Goal: Communication & Community: Answer question/provide support

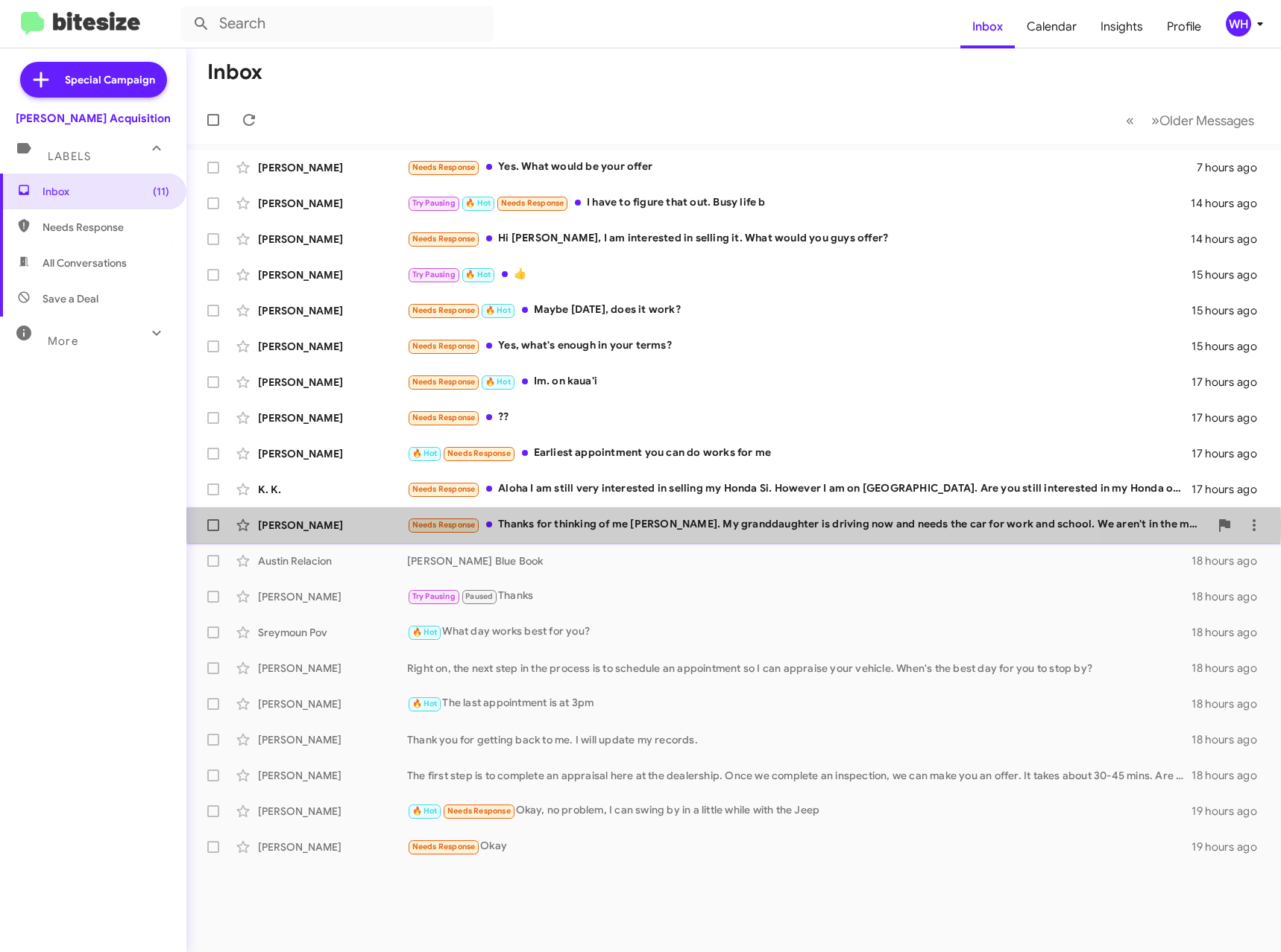
click at [528, 525] on div "Needs Response Thanks for thinking of me [PERSON_NAME]. My granddaughter is dri…" at bounding box center [808, 525] width 802 height 17
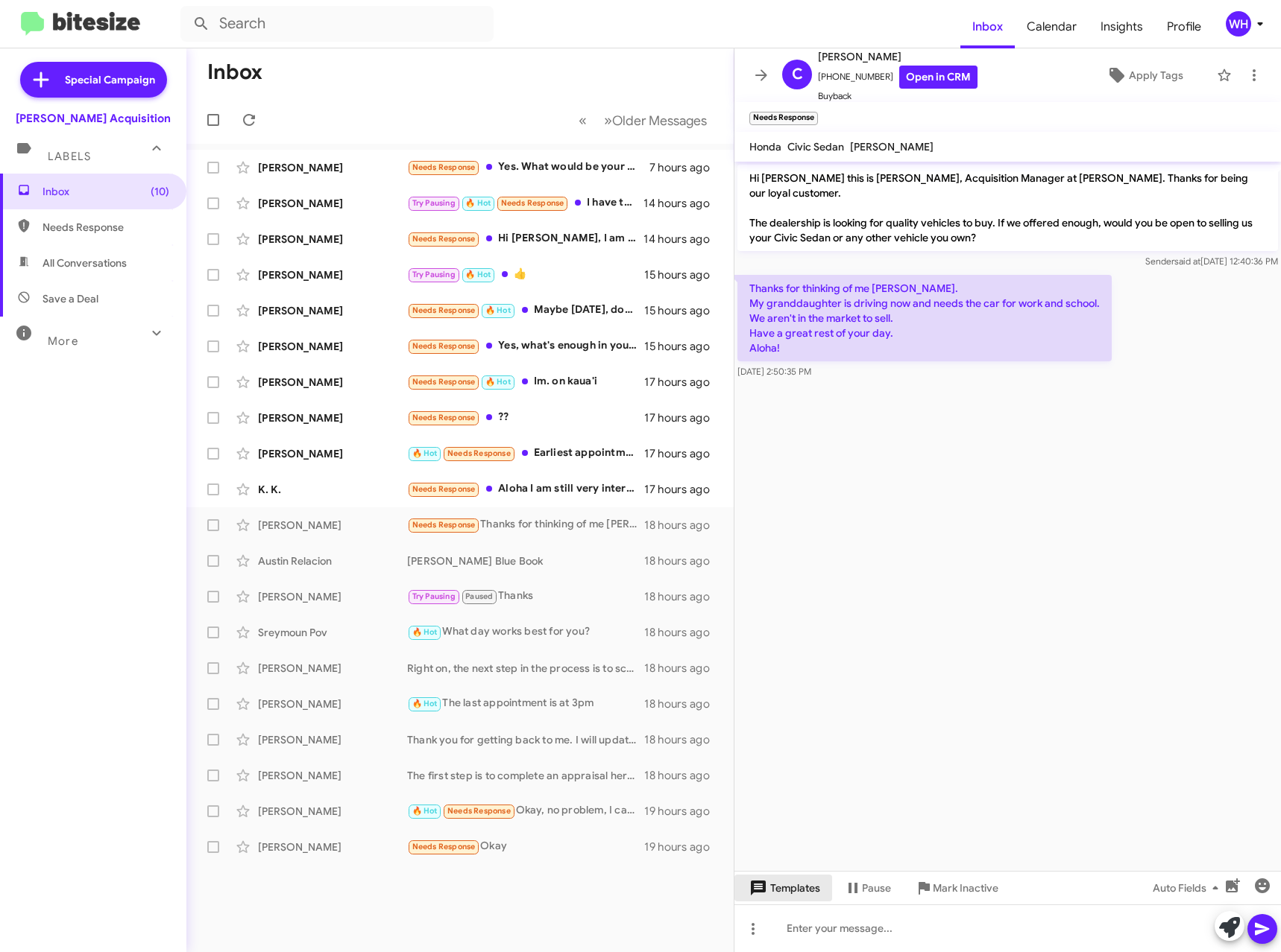
click at [800, 893] on span "Templates" at bounding box center [783, 888] width 74 height 27
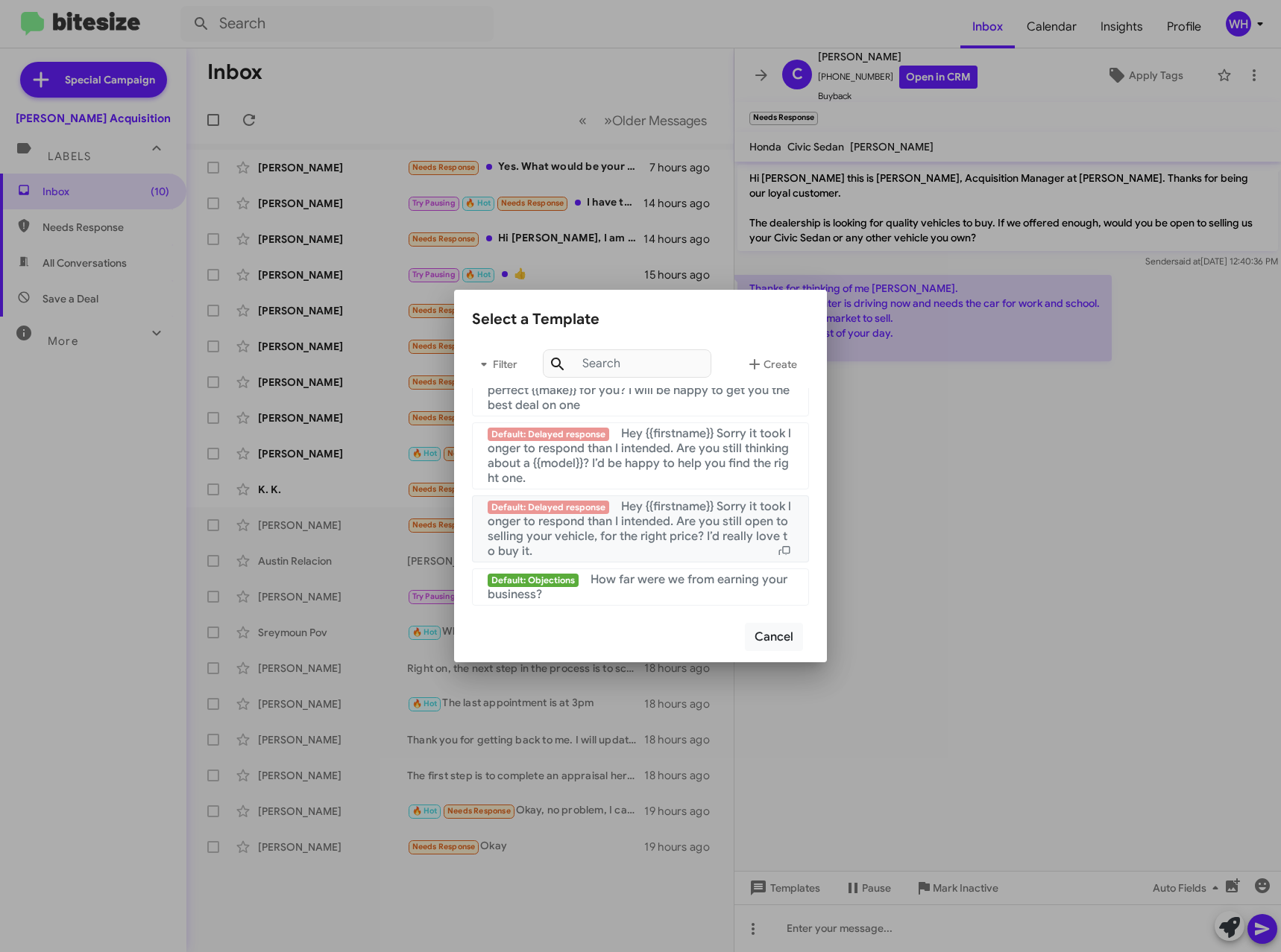
scroll to position [1437, 0]
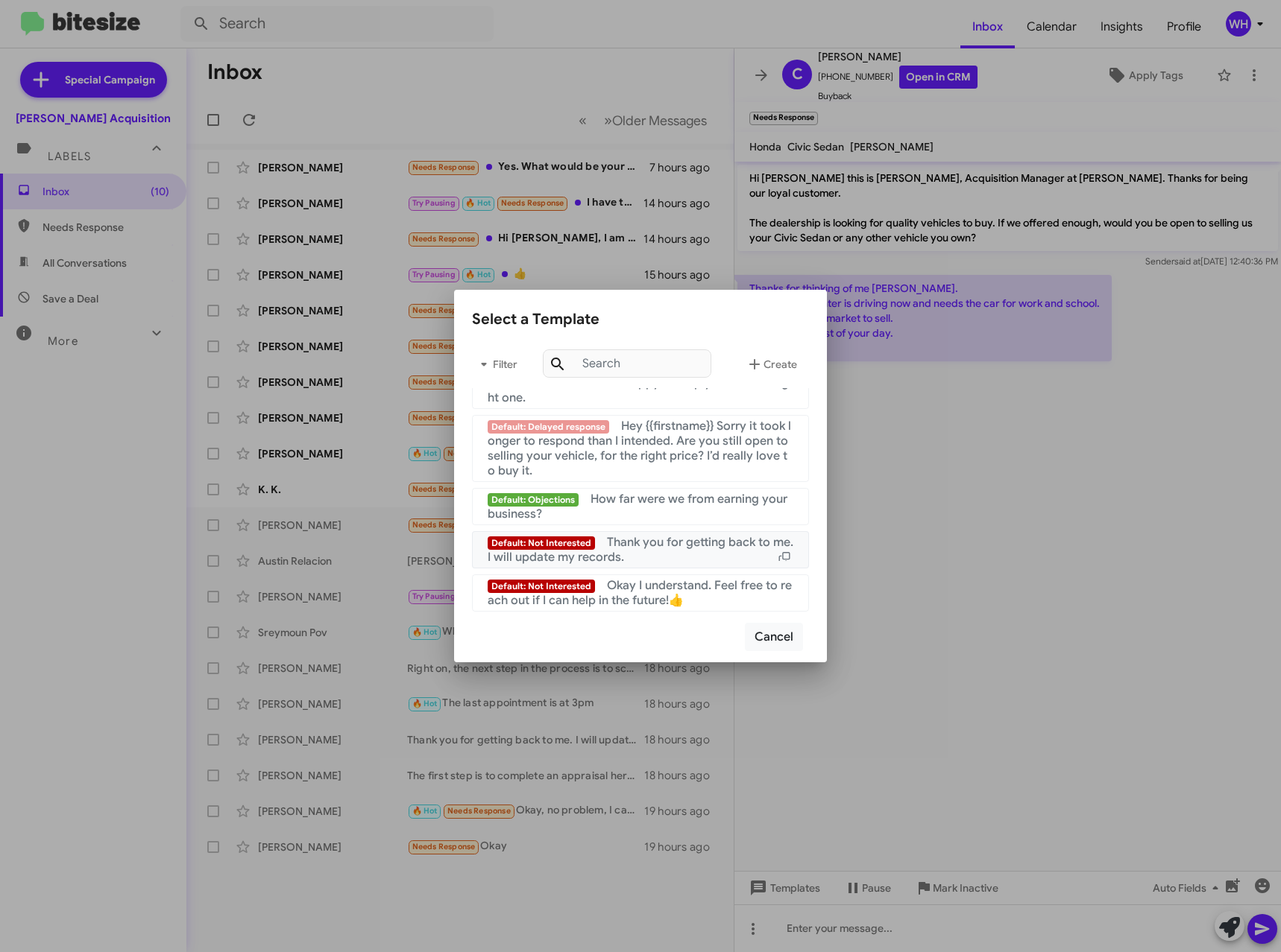
click at [605, 555] on span "Thank you for getting back to me. I will update my records." at bounding box center [640, 550] width 306 height 30
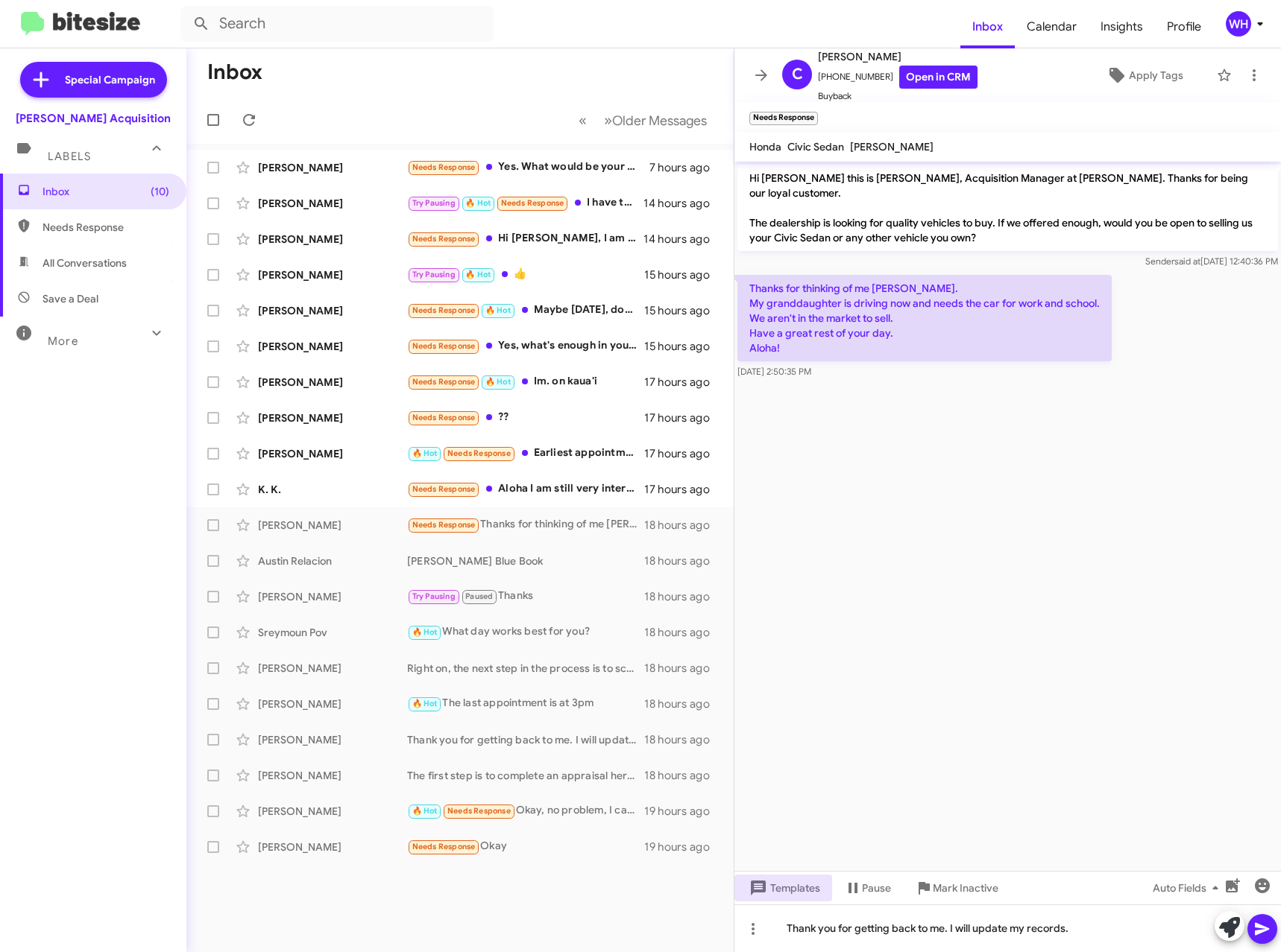
click at [1258, 921] on icon at bounding box center [1262, 929] width 18 height 18
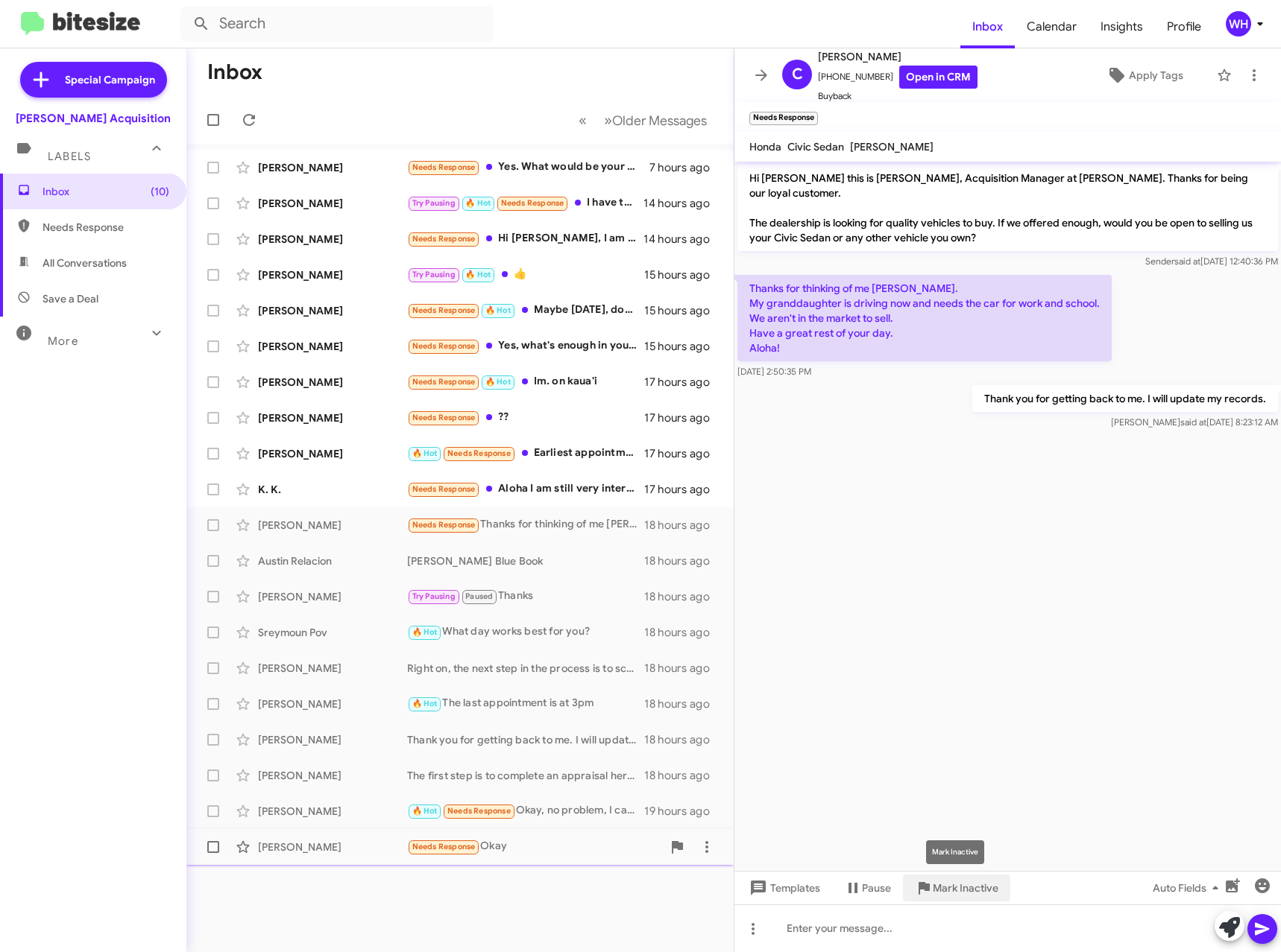
drag, startPoint x: 961, startPoint y: 887, endPoint x: 999, endPoint y: 859, distance: 47.2
click at [961, 886] on span "Mark Inactive" at bounding box center [965, 888] width 66 height 27
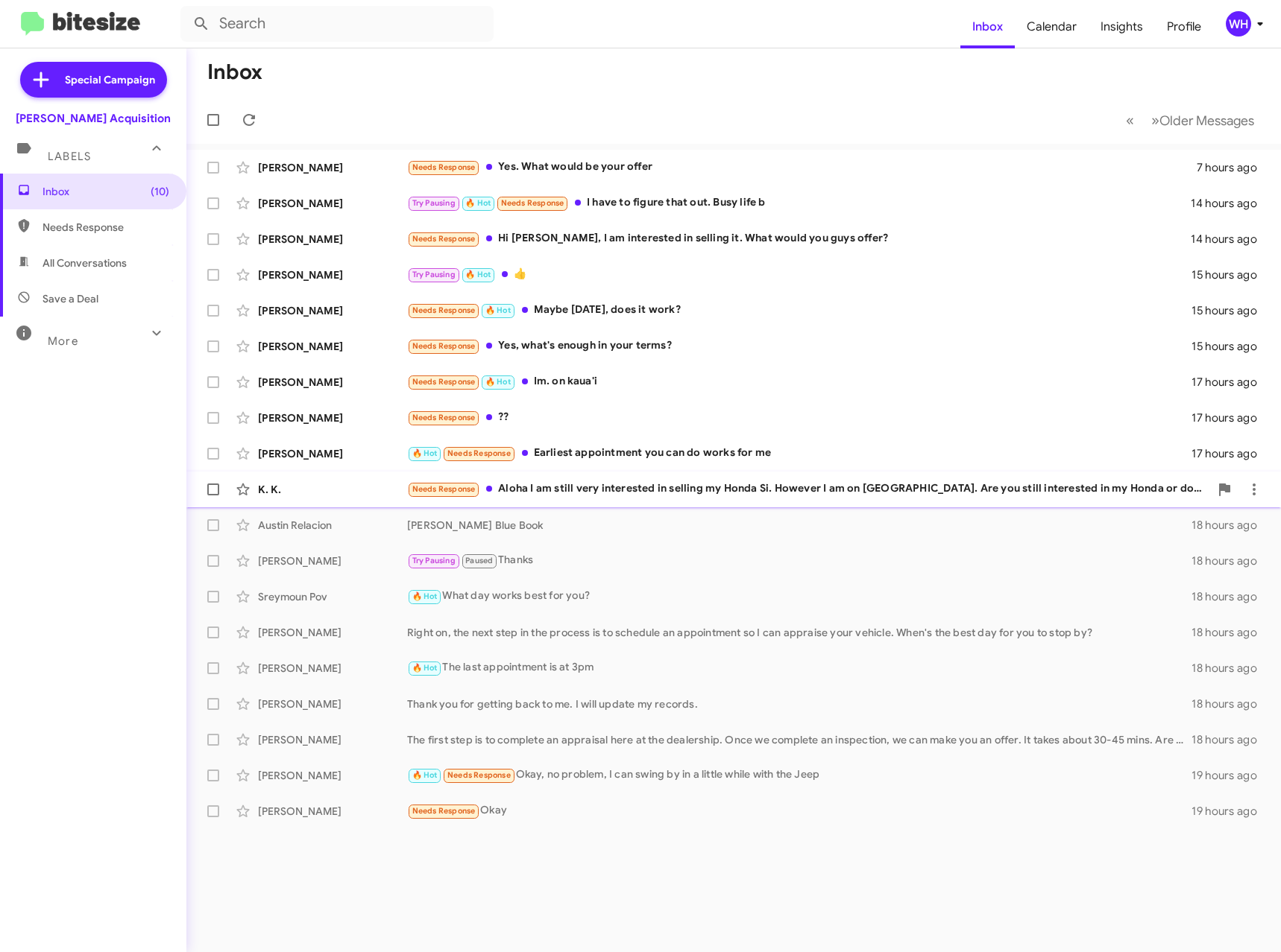
click at [316, 482] on div "K. K. Needs Response Aloha I am still very interested in selling my Honda Si. H…" at bounding box center [733, 489] width 1071 height 30
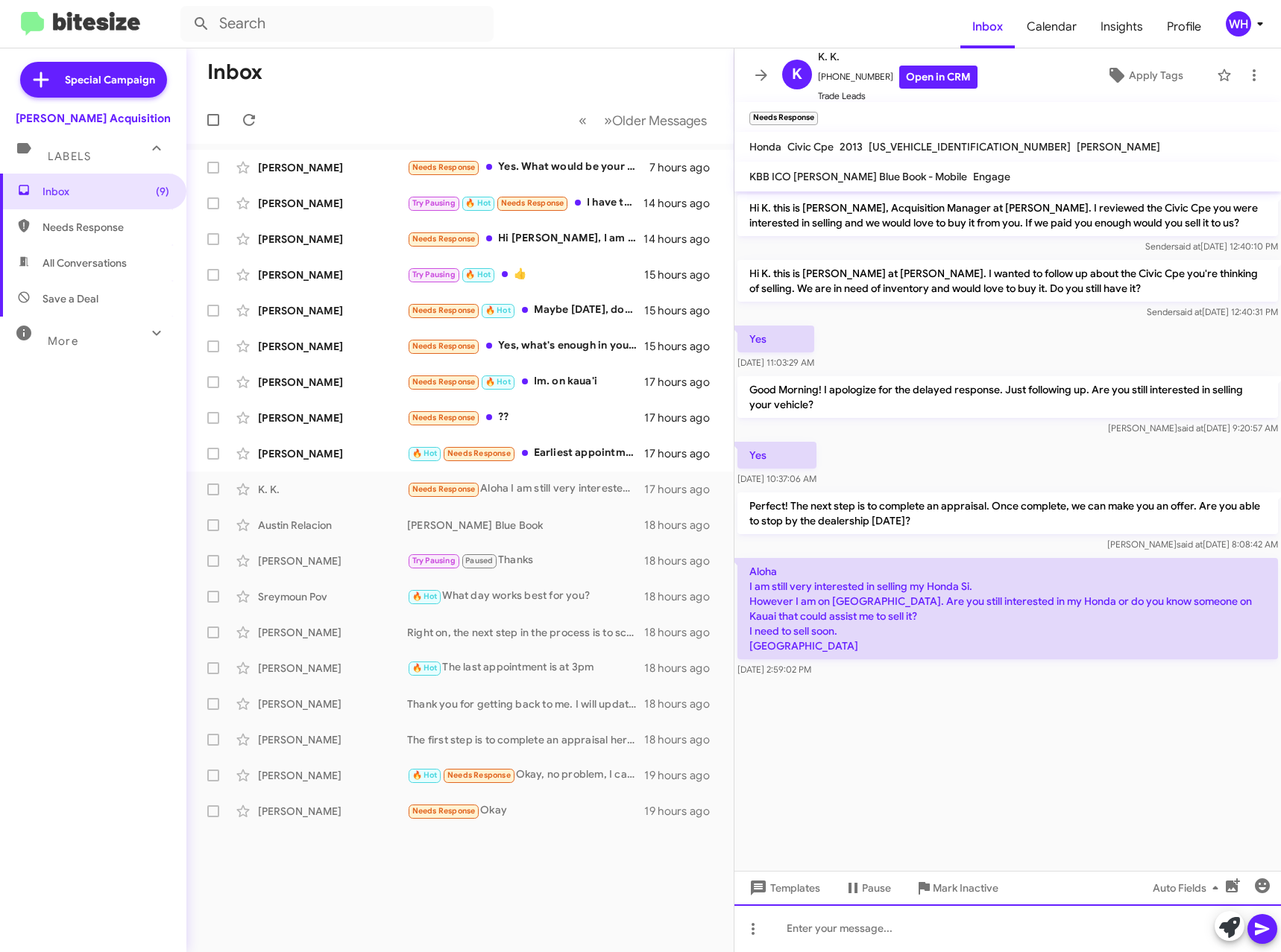
click at [817, 924] on div at bounding box center [1008, 928] width 547 height 48
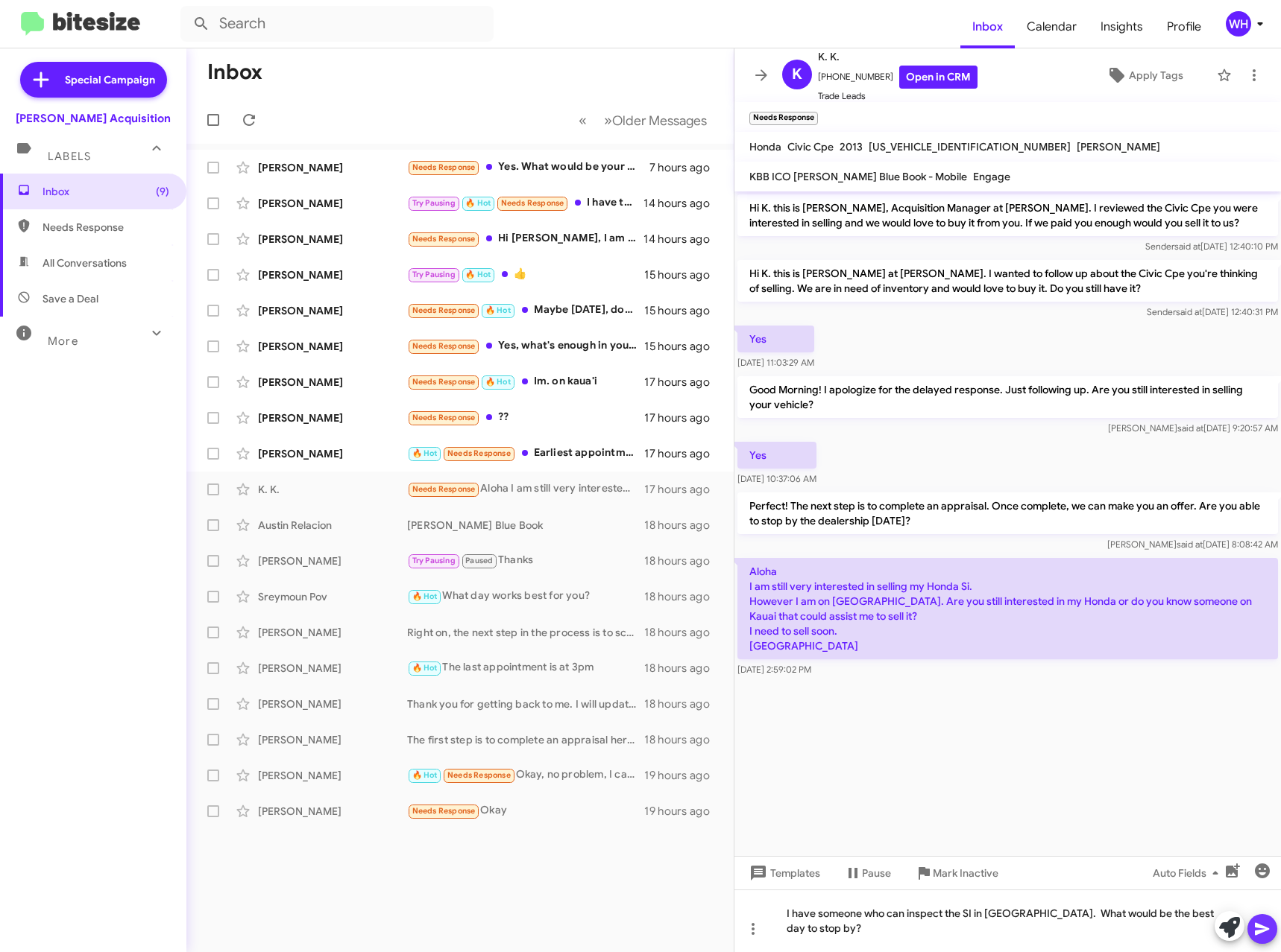
click at [1261, 931] on icon at bounding box center [1261, 930] width 14 height 13
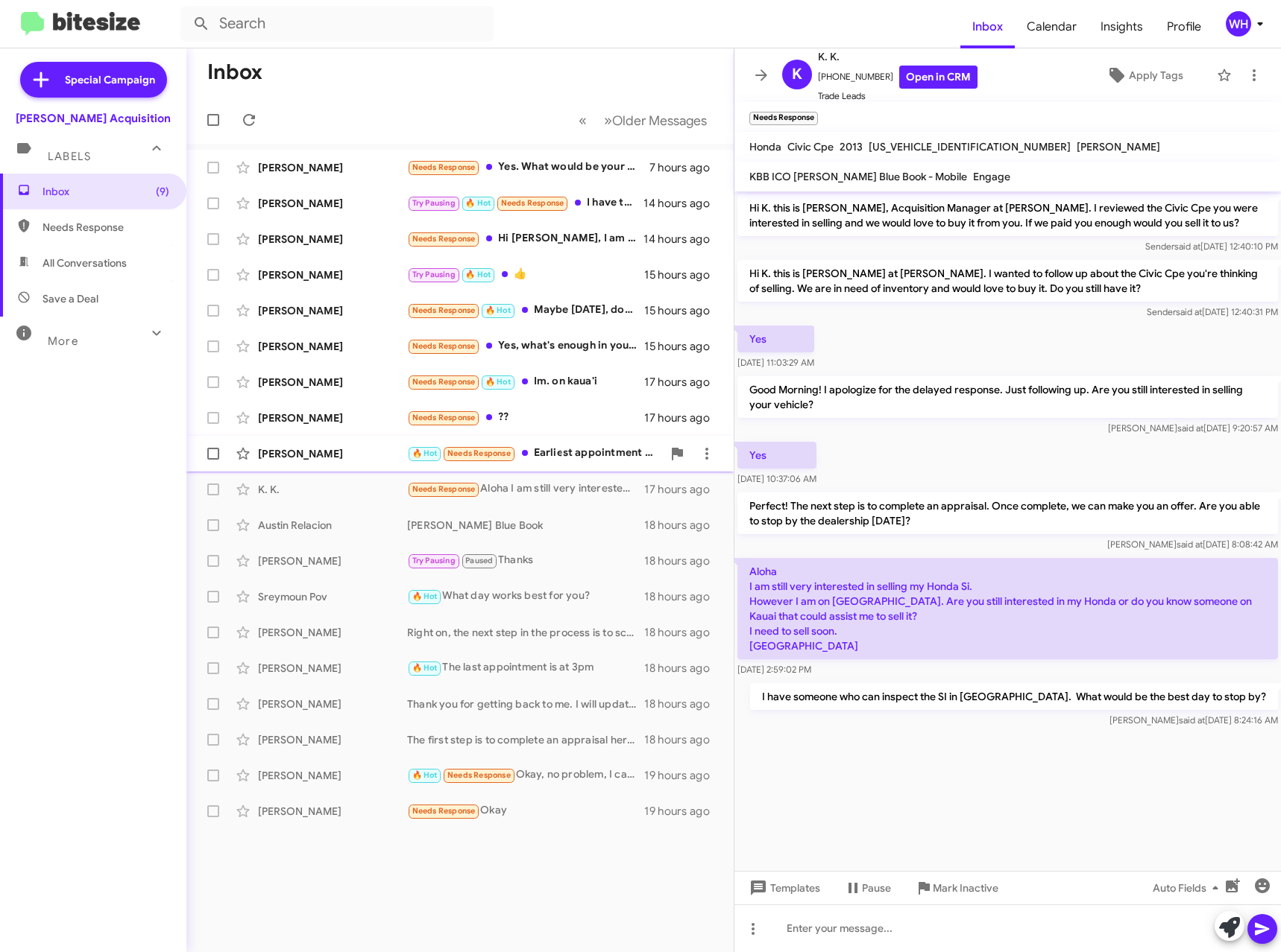
click at [305, 458] on div "[PERSON_NAME]" at bounding box center [333, 453] width 149 height 15
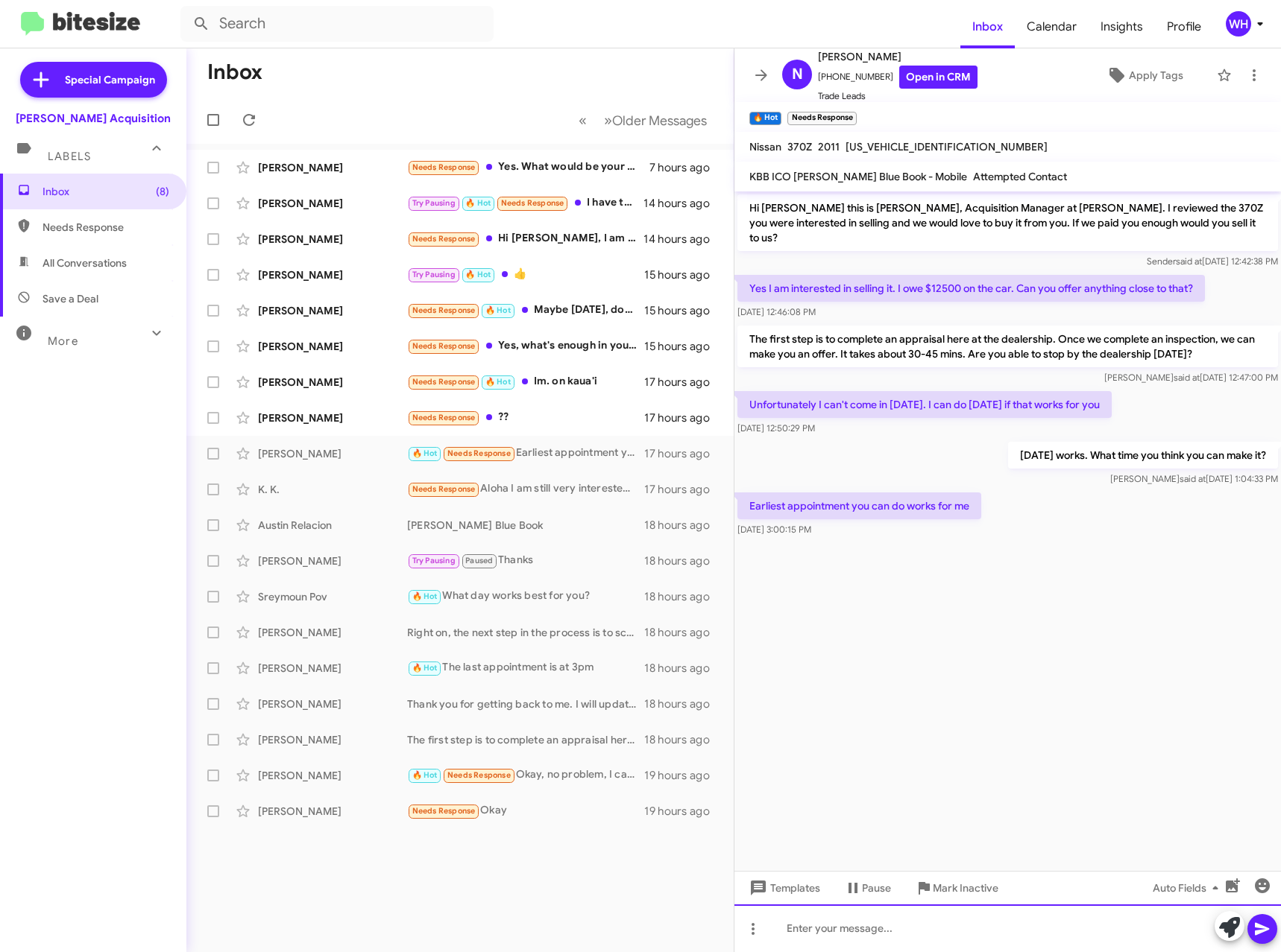
click at [855, 932] on div at bounding box center [1008, 928] width 547 height 48
click at [1258, 931] on icon at bounding box center [1261, 930] width 14 height 13
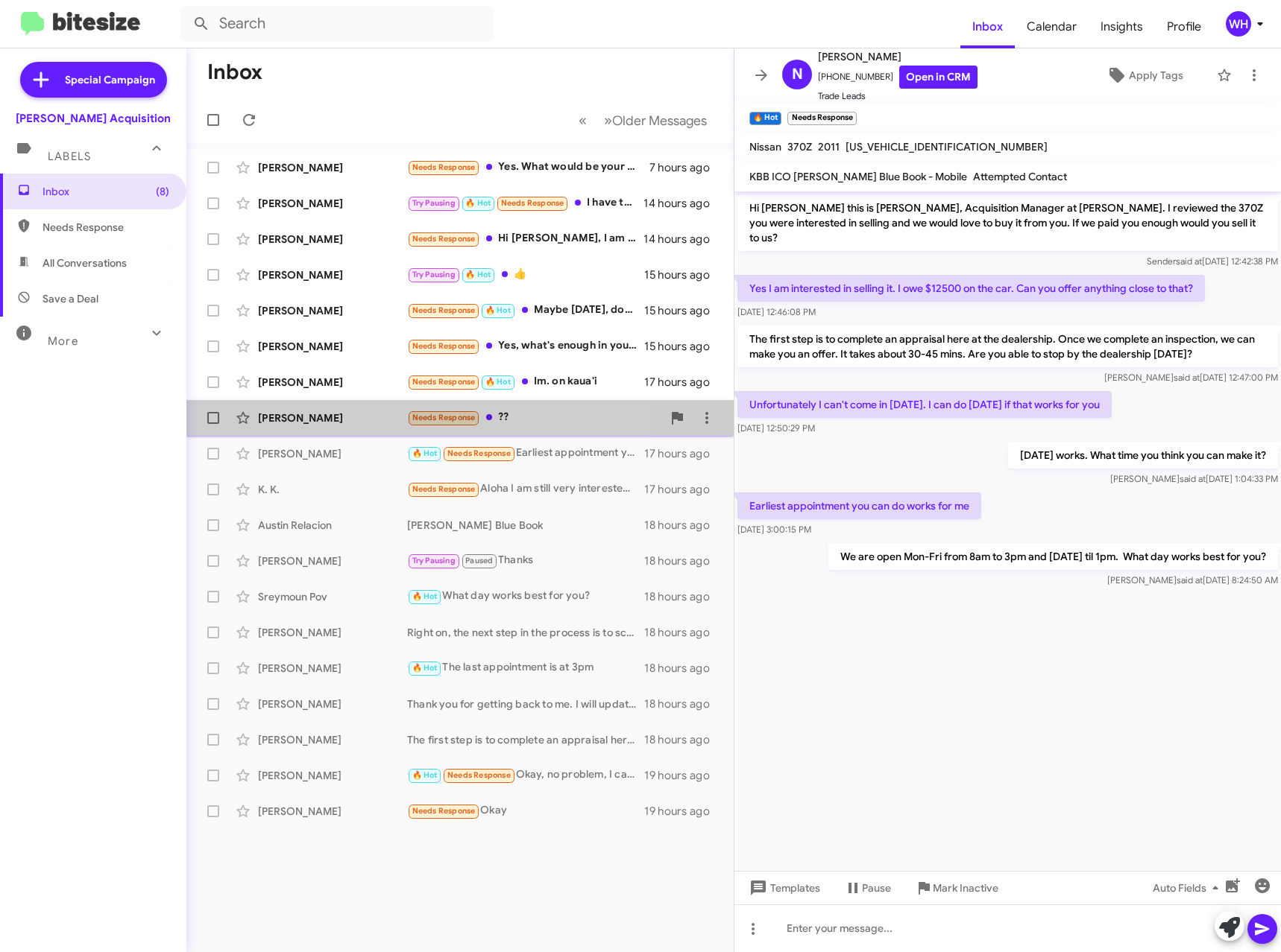
click at [316, 418] on div "[PERSON_NAME]" at bounding box center [333, 418] width 149 height 15
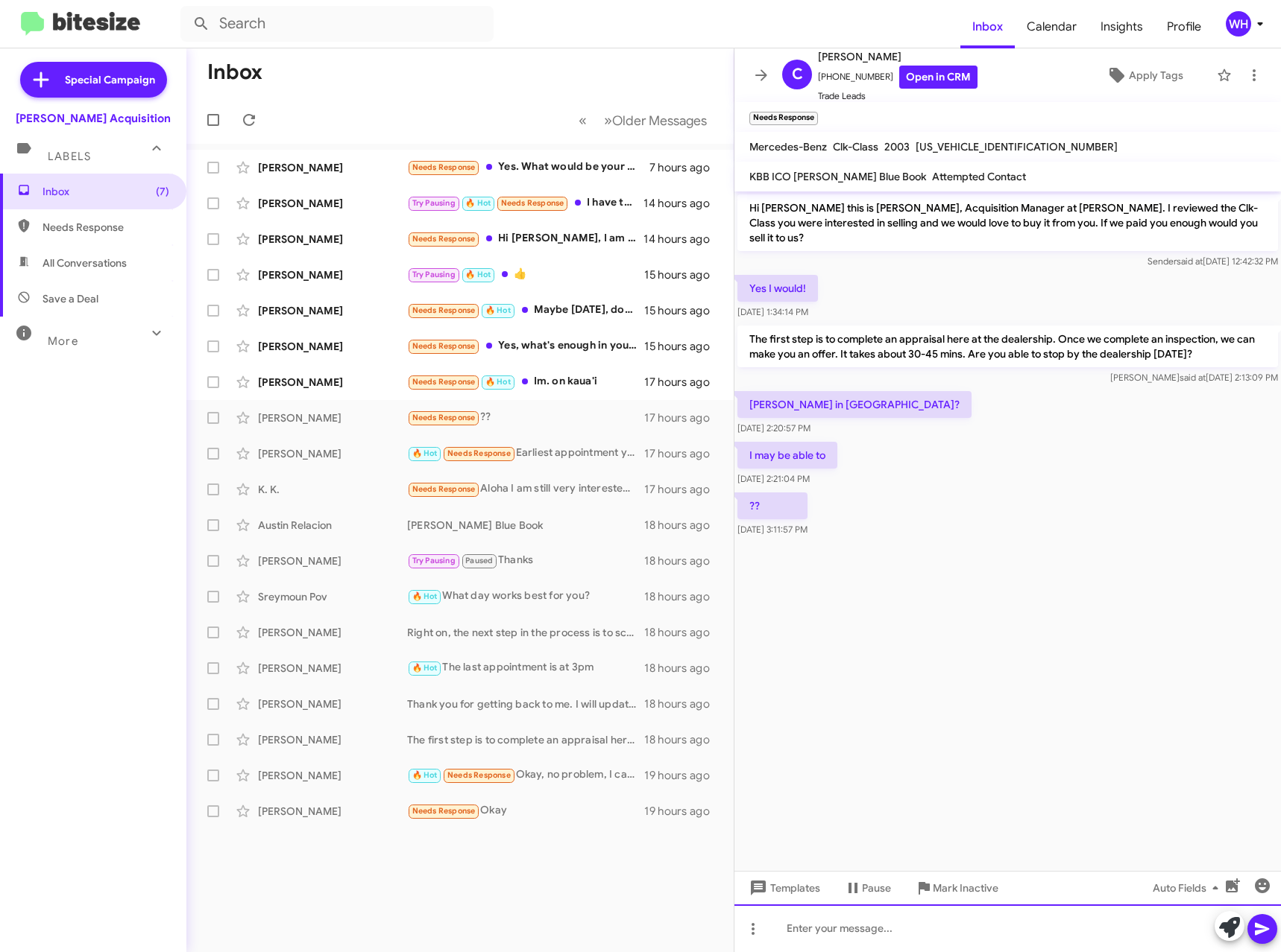
click at [839, 925] on div at bounding box center [1008, 928] width 547 height 48
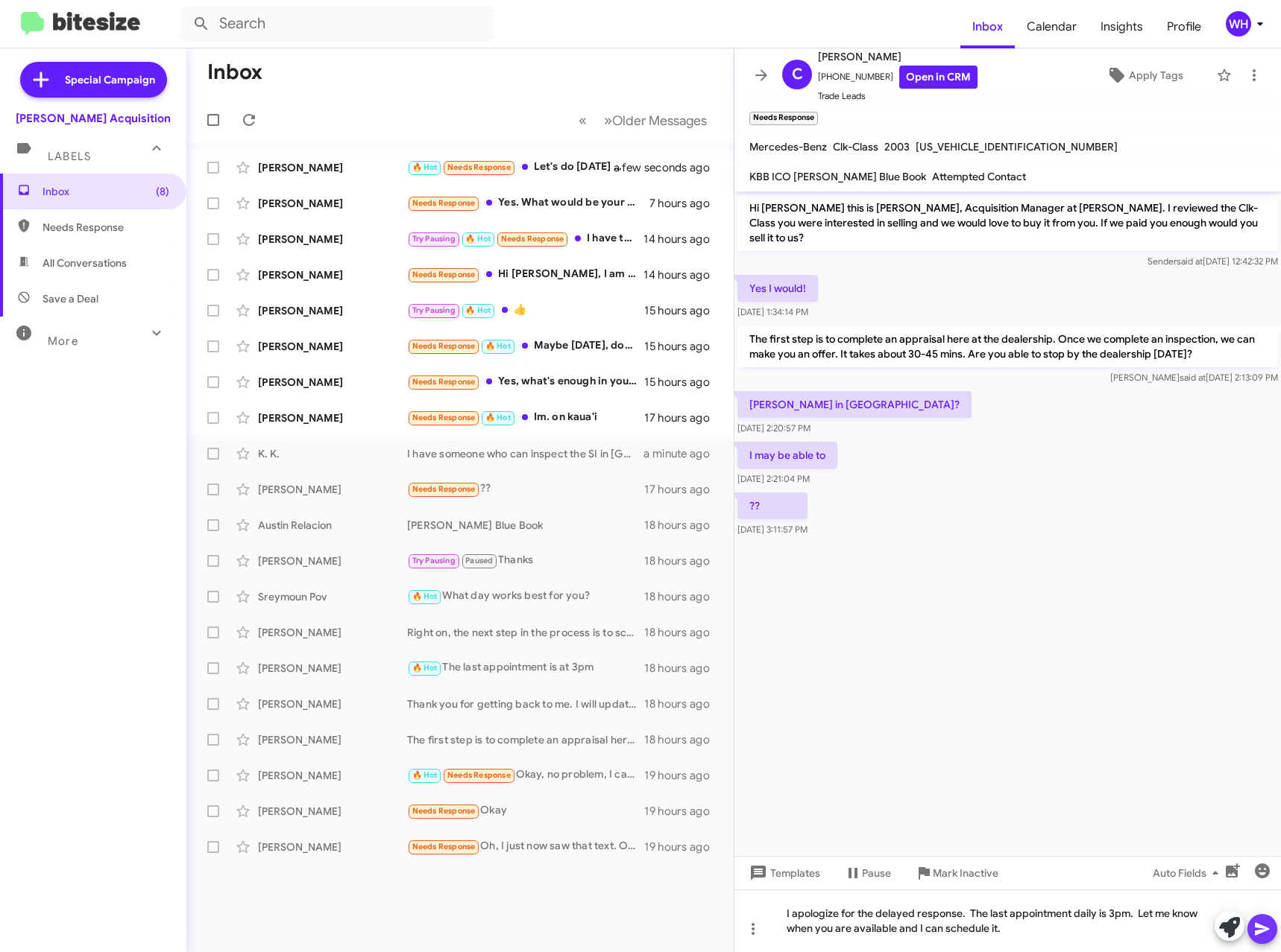
click at [1266, 933] on icon at bounding box center [1262, 929] width 18 height 18
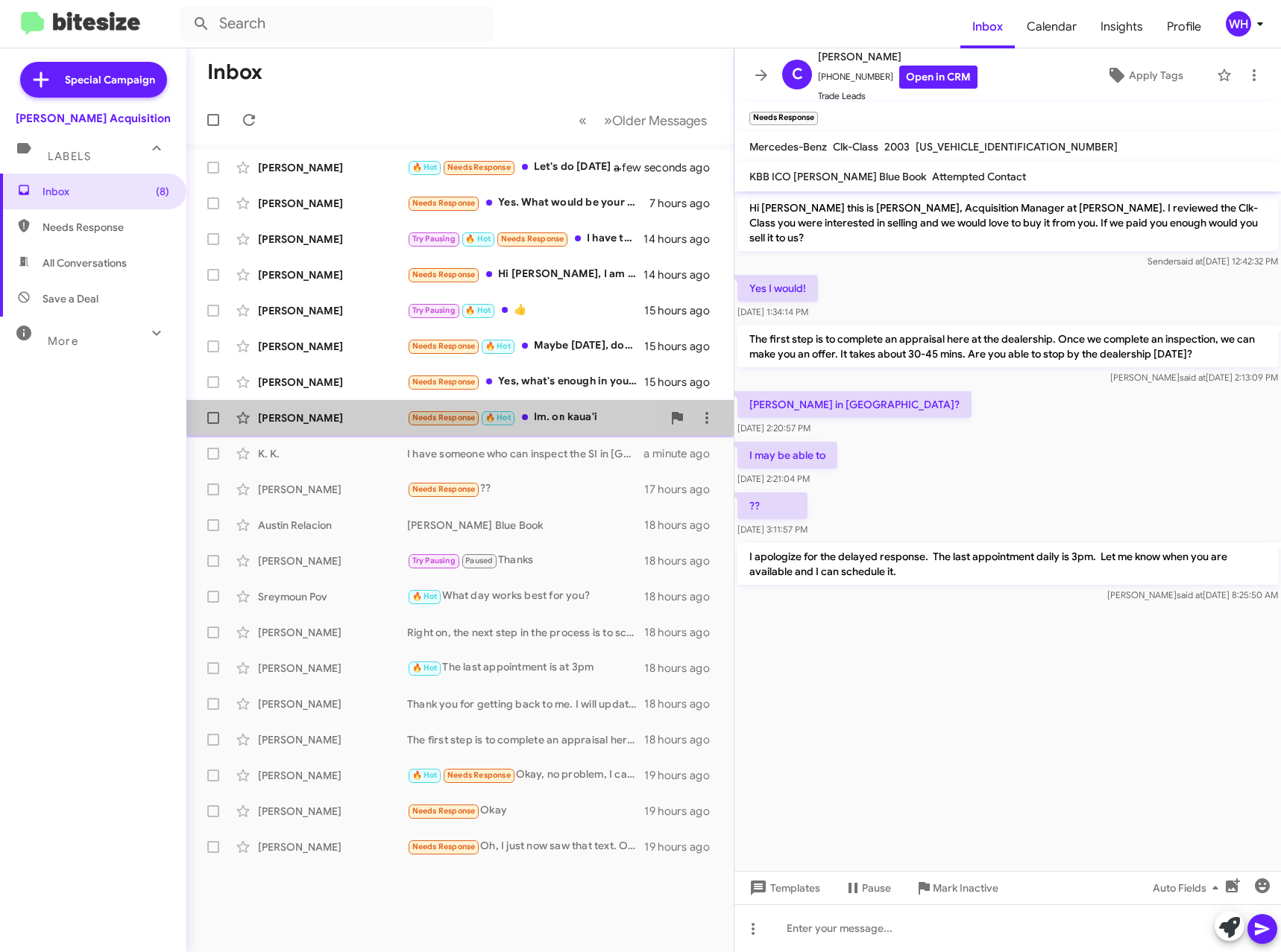
click at [316, 416] on div "[PERSON_NAME]" at bounding box center [333, 418] width 149 height 15
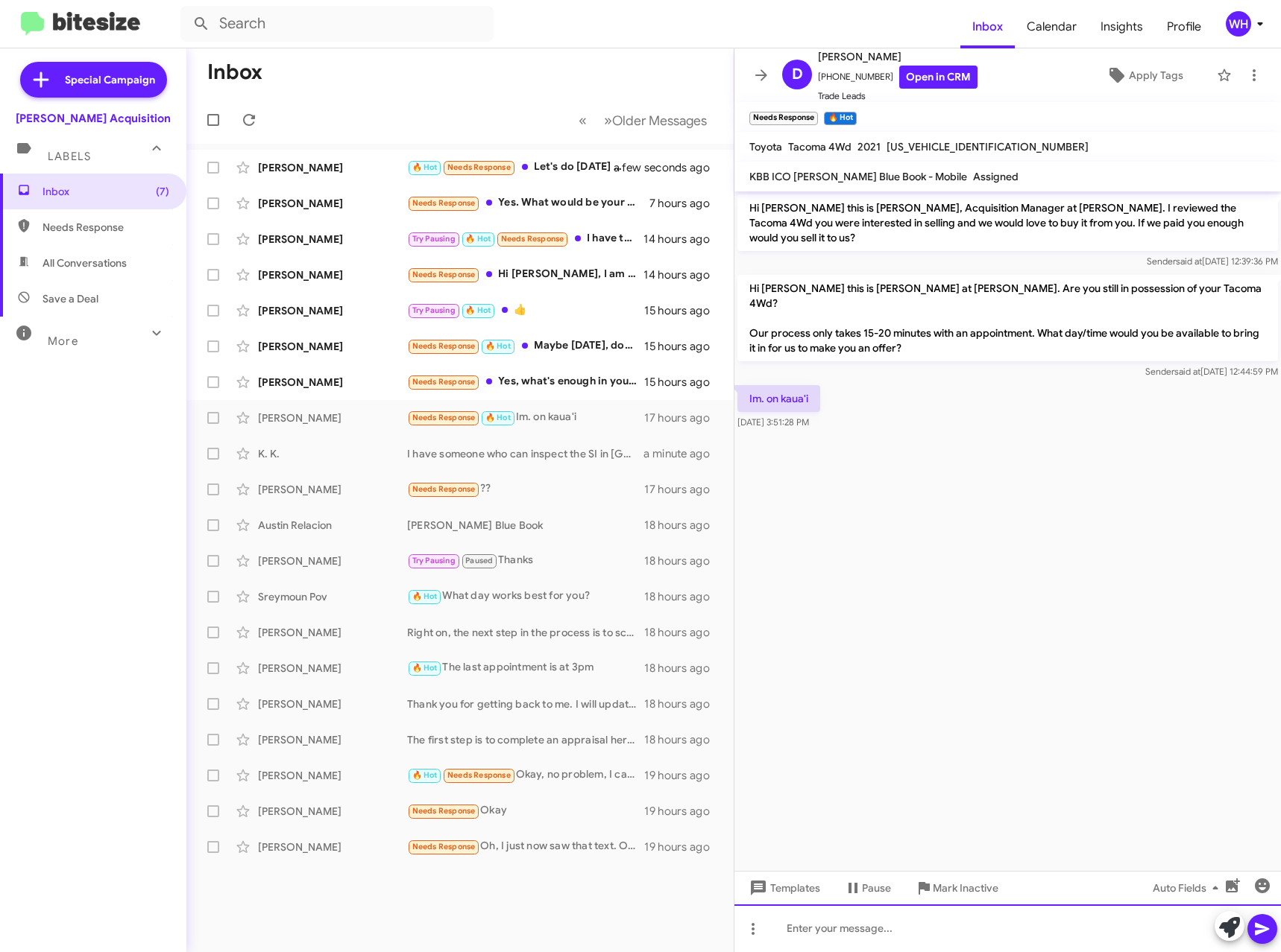
click at [820, 921] on div at bounding box center [1008, 928] width 547 height 48
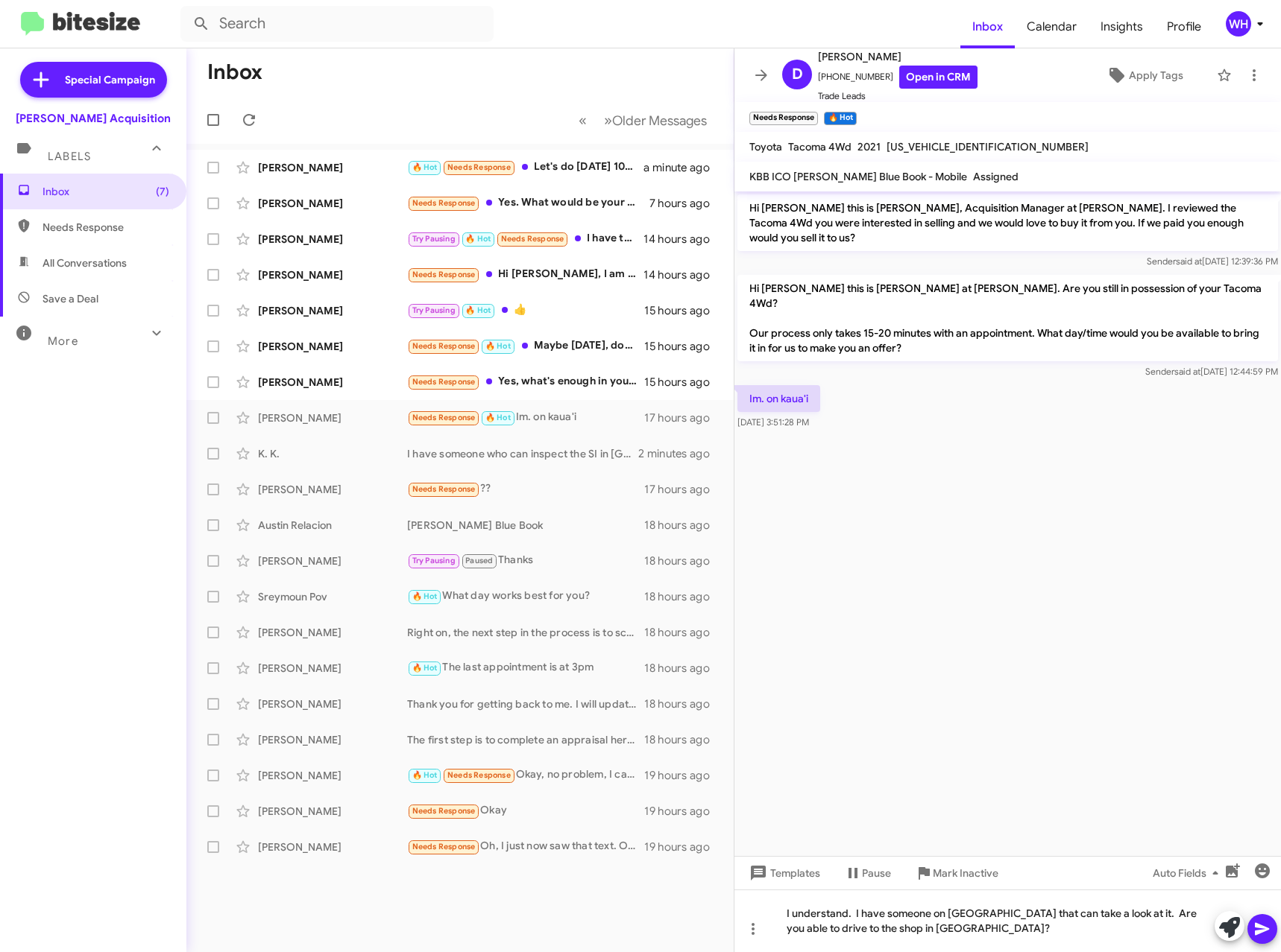
click at [1253, 931] on button at bounding box center [1262, 928] width 30 height 30
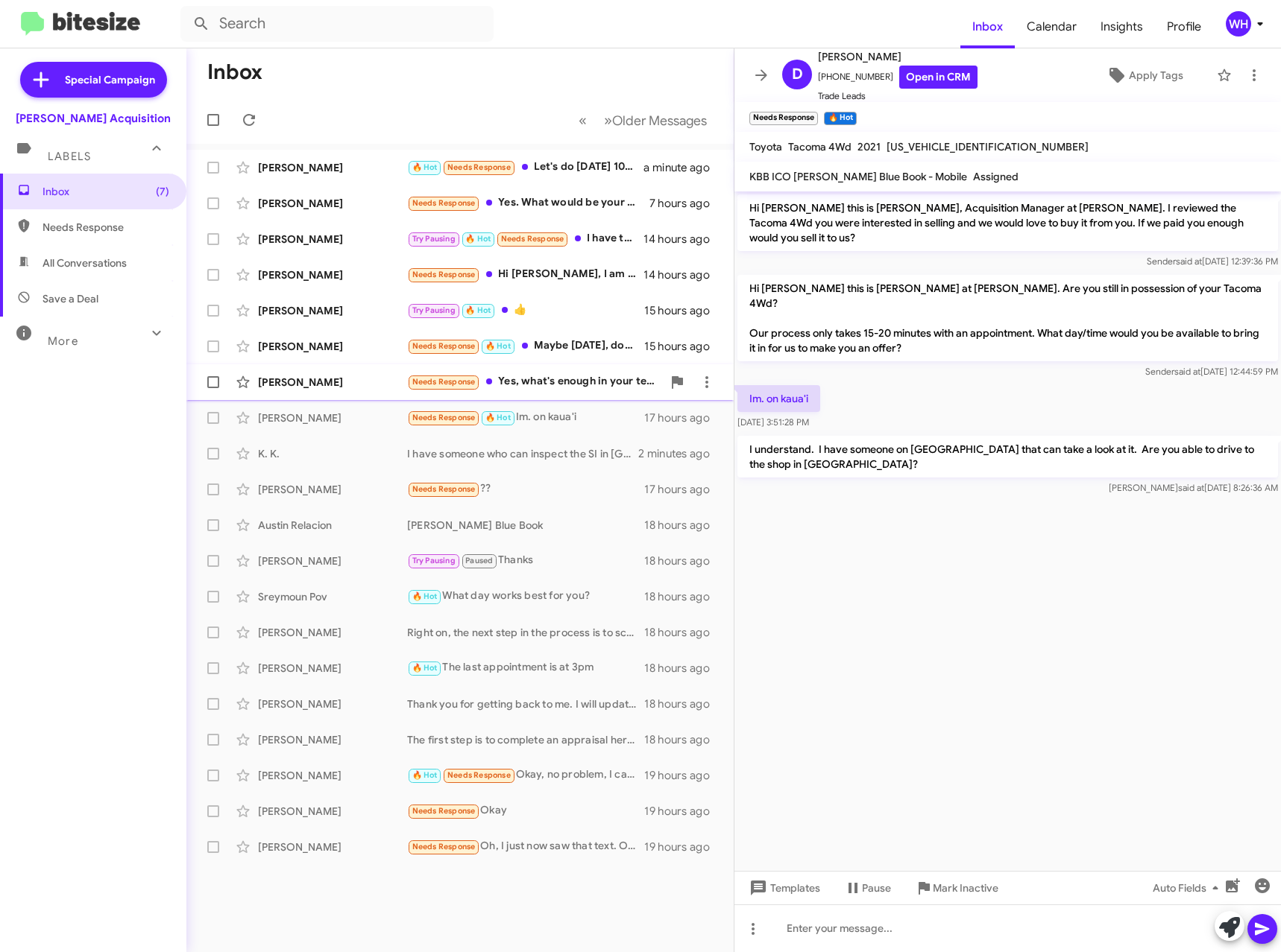
click at [286, 387] on div "[PERSON_NAME]" at bounding box center [333, 382] width 149 height 15
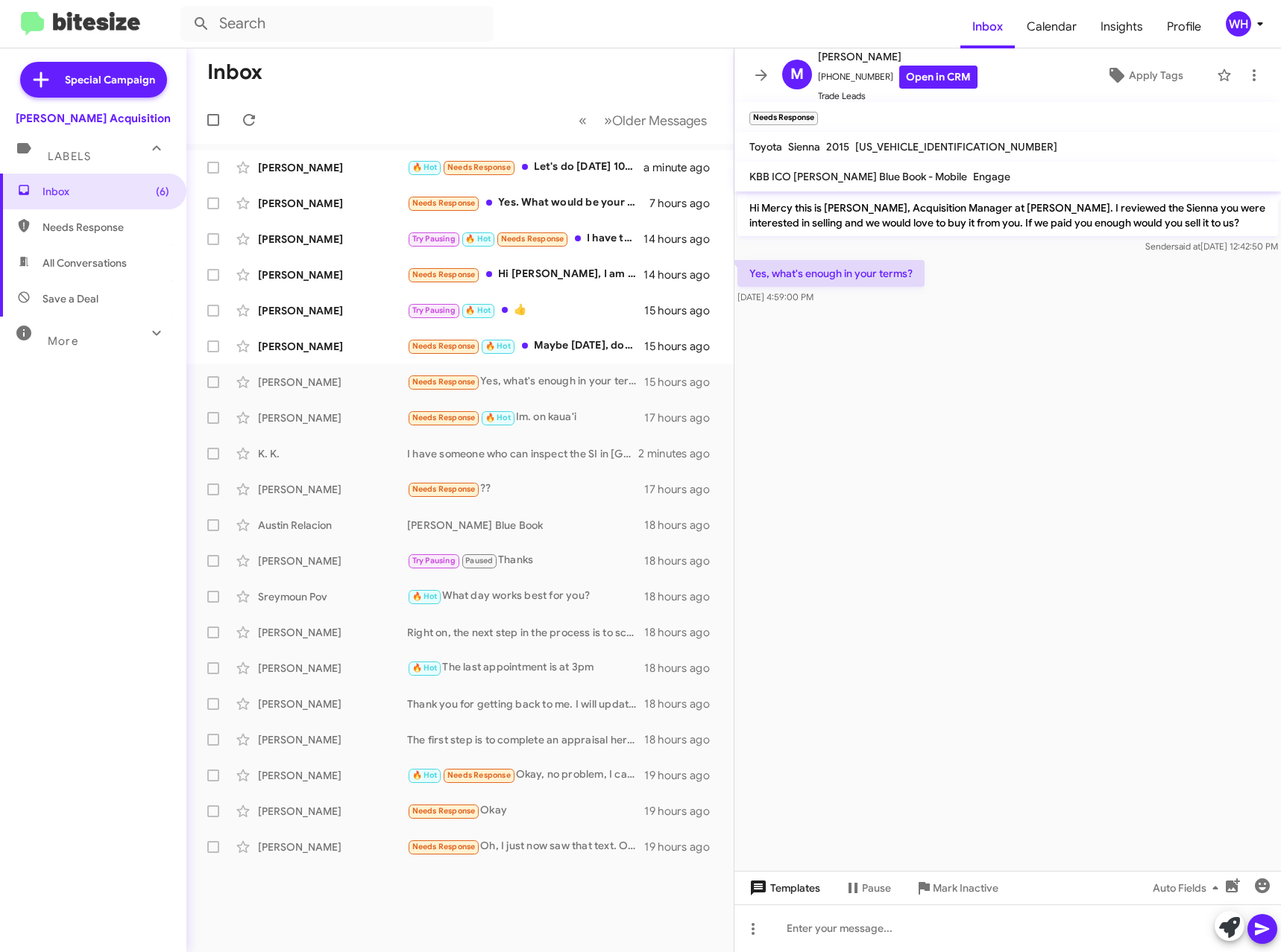
click at [789, 896] on span "Templates" at bounding box center [783, 888] width 74 height 27
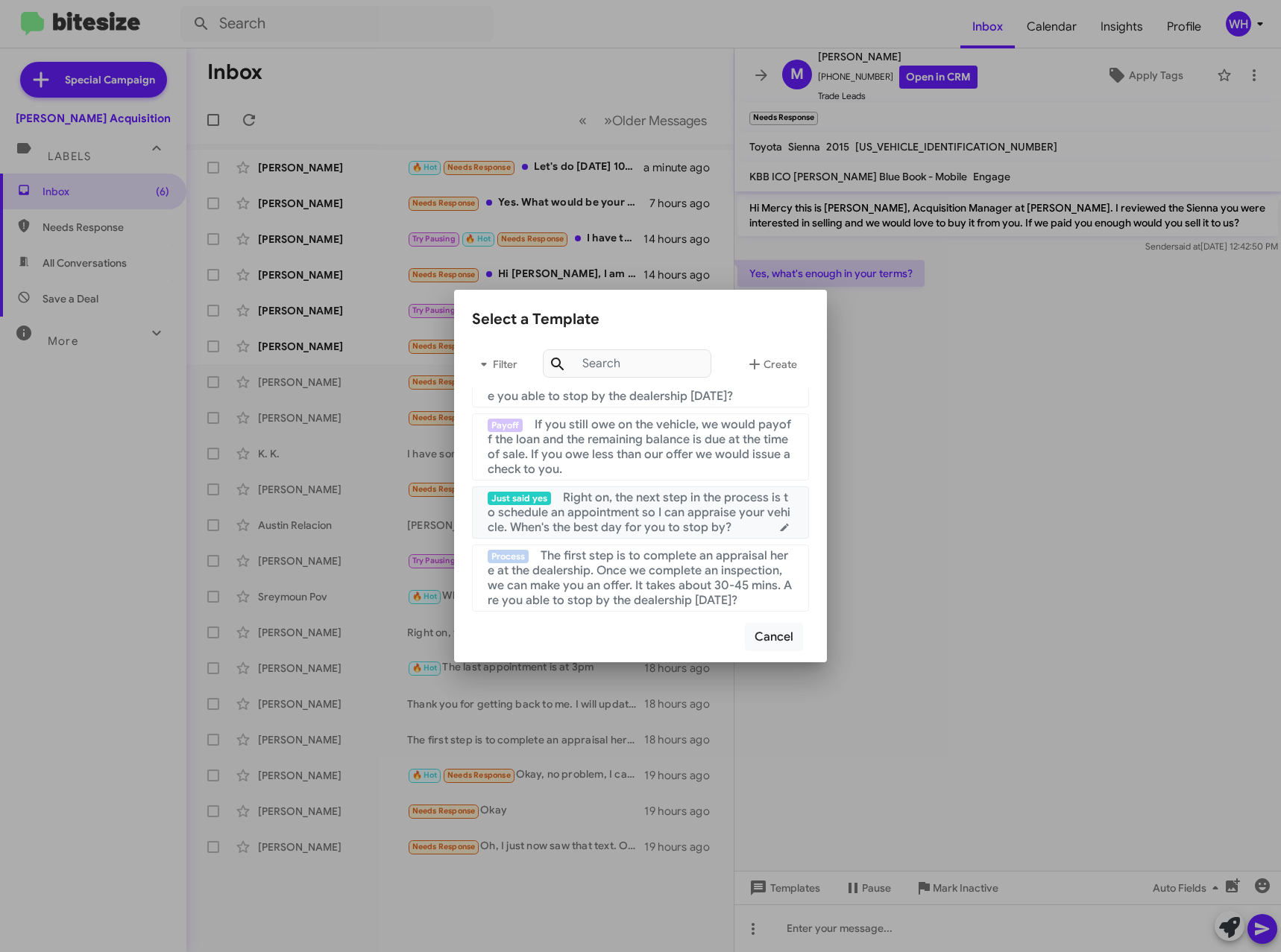
scroll to position [75, 0]
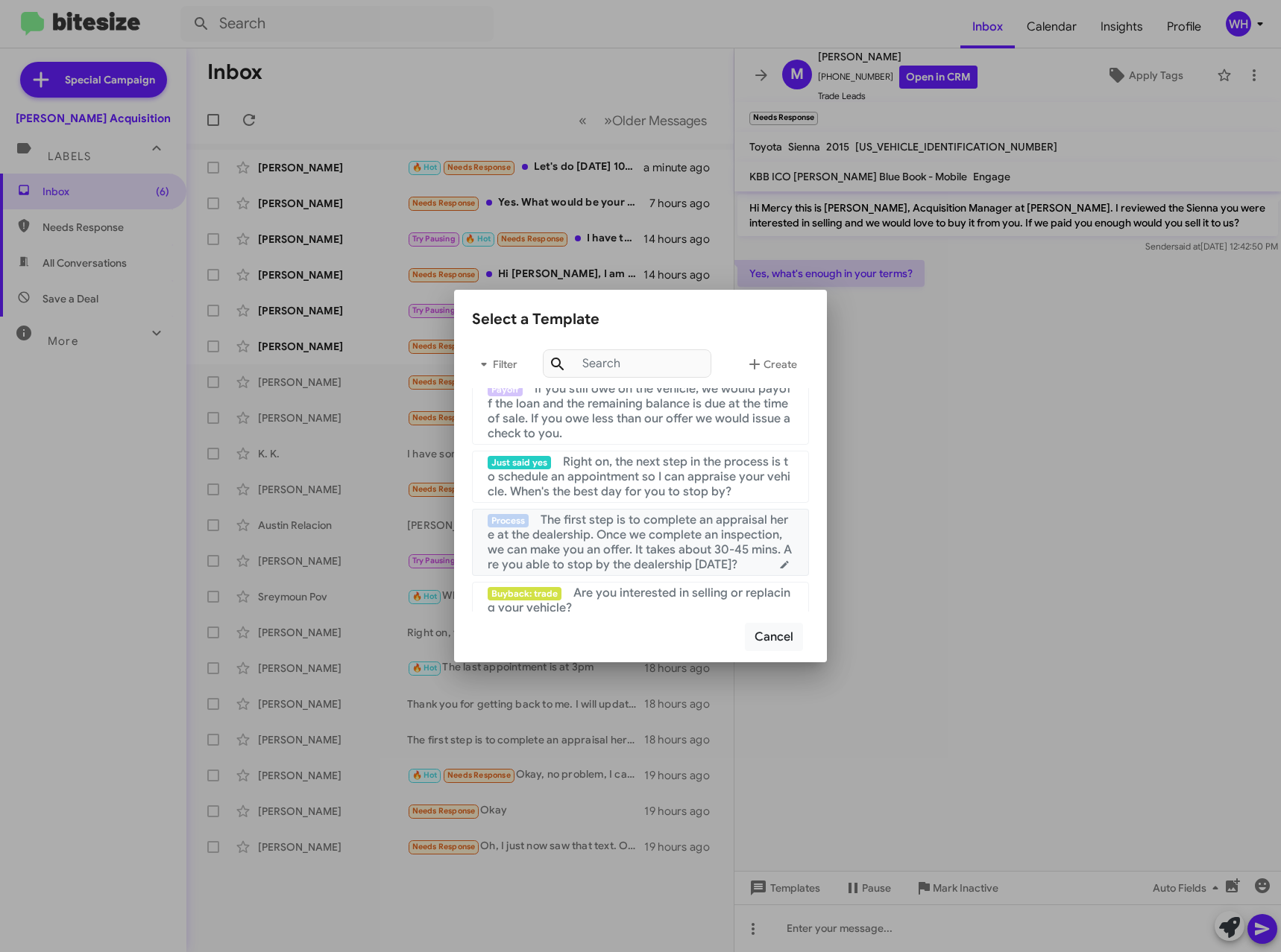
click at [614, 549] on span "The first step is to complete an appraisal here at the dealership. Once we comp…" at bounding box center [639, 542] width 304 height 60
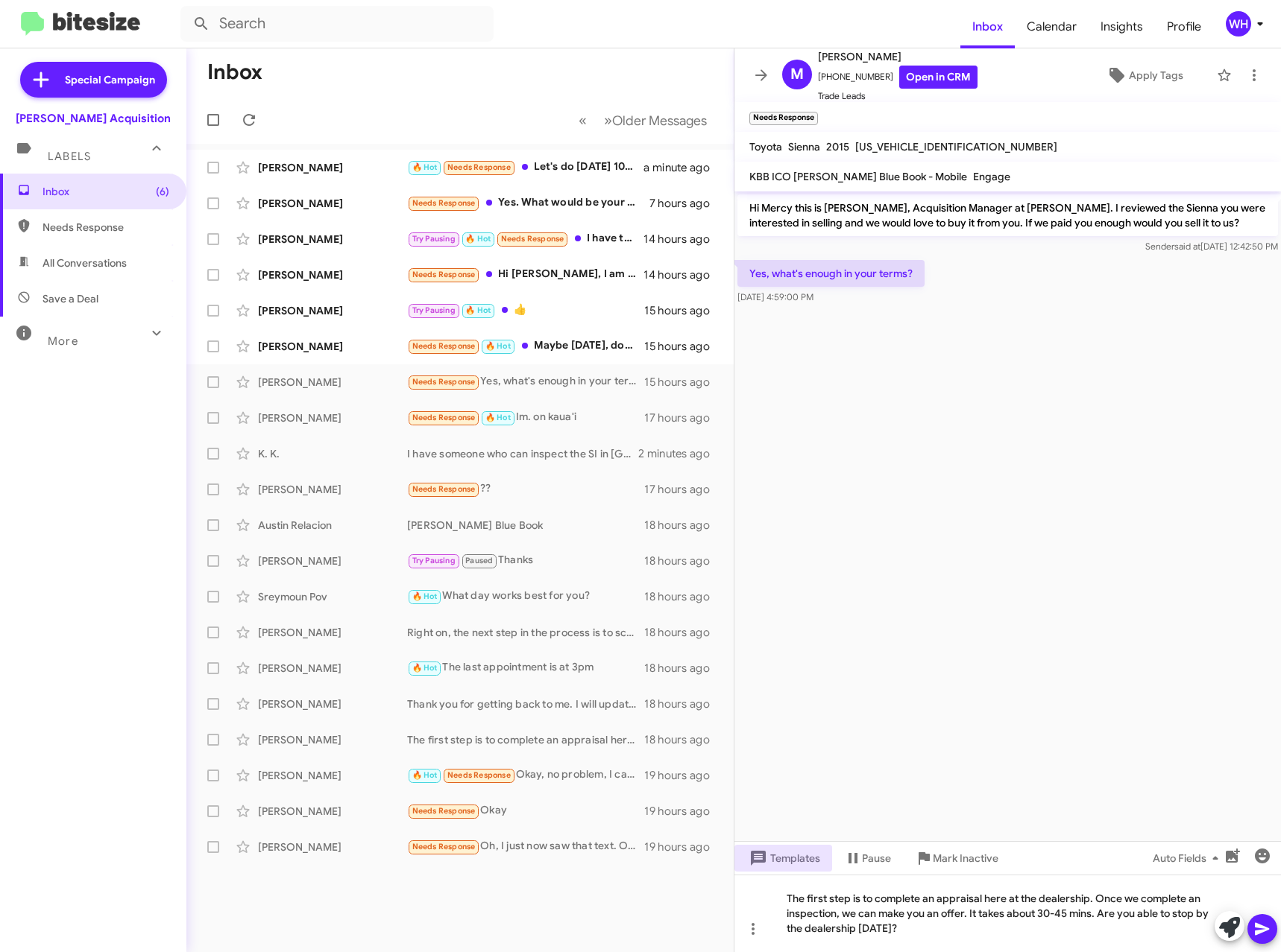
click at [1258, 930] on icon at bounding box center [1262, 929] width 18 height 18
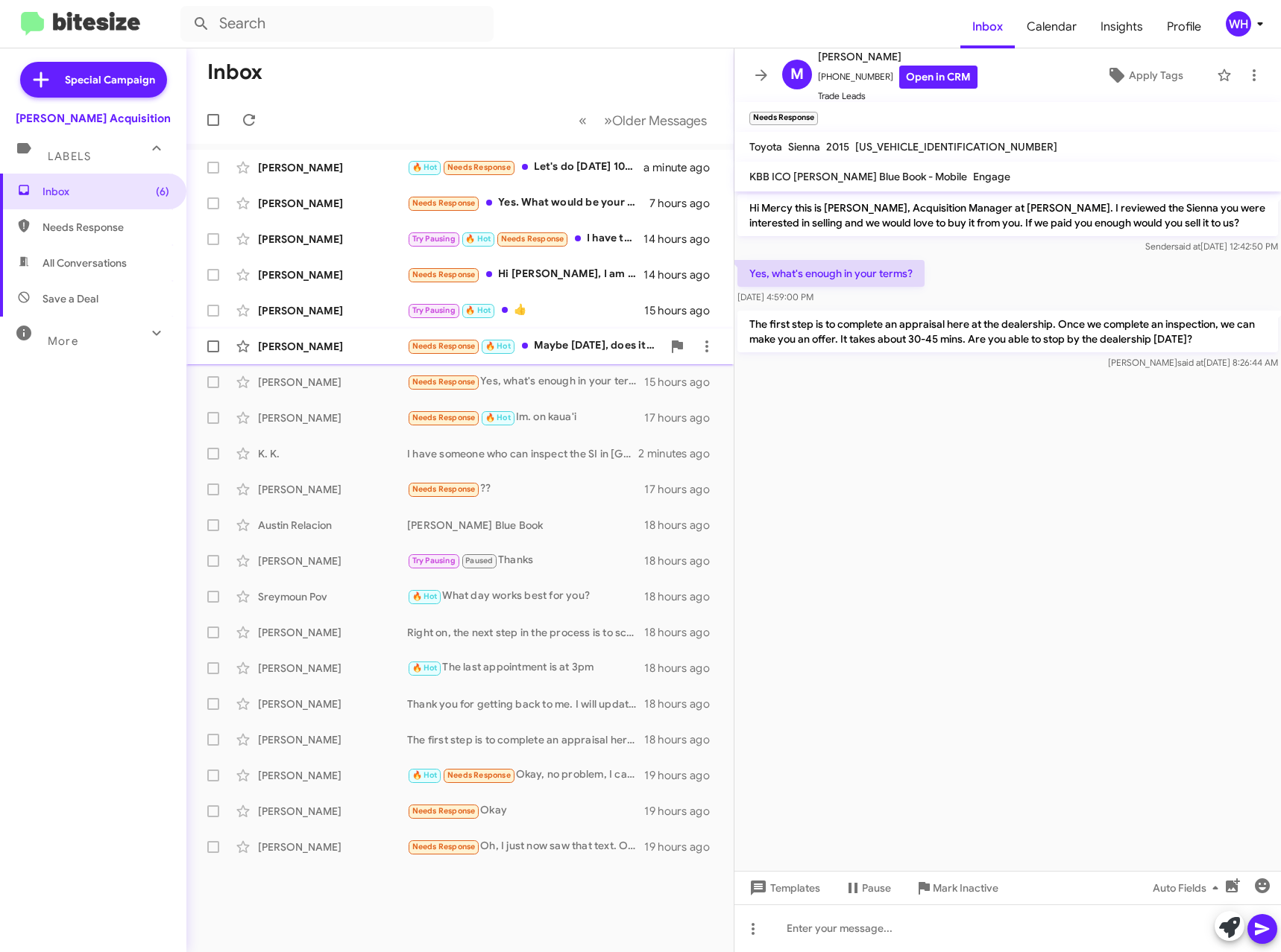
click at [311, 345] on div "[PERSON_NAME]" at bounding box center [333, 346] width 149 height 15
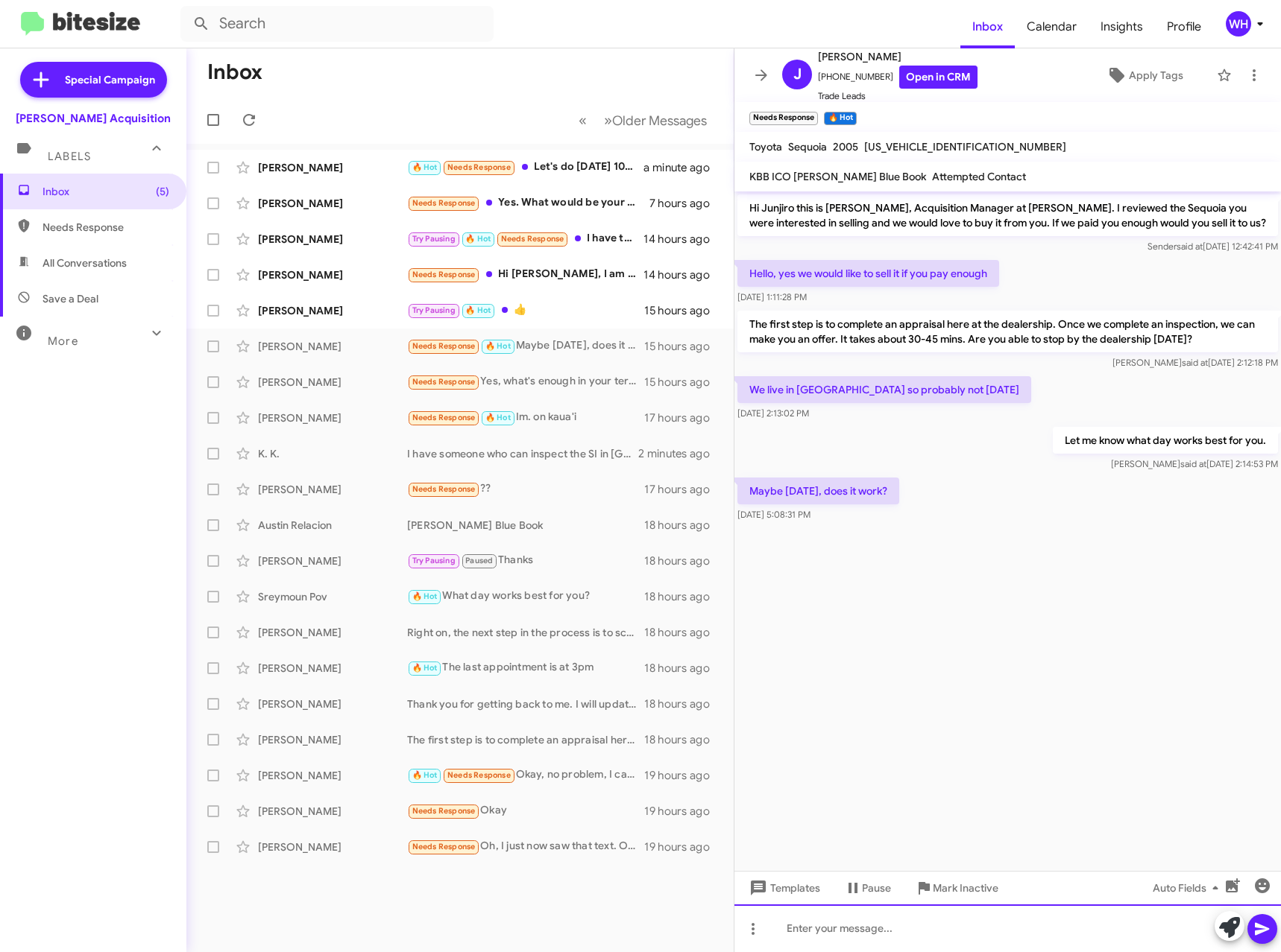
click at [857, 920] on div at bounding box center [1008, 928] width 547 height 48
click at [1263, 932] on icon at bounding box center [1261, 930] width 14 height 13
click at [312, 305] on div "[PERSON_NAME]" at bounding box center [333, 311] width 149 height 15
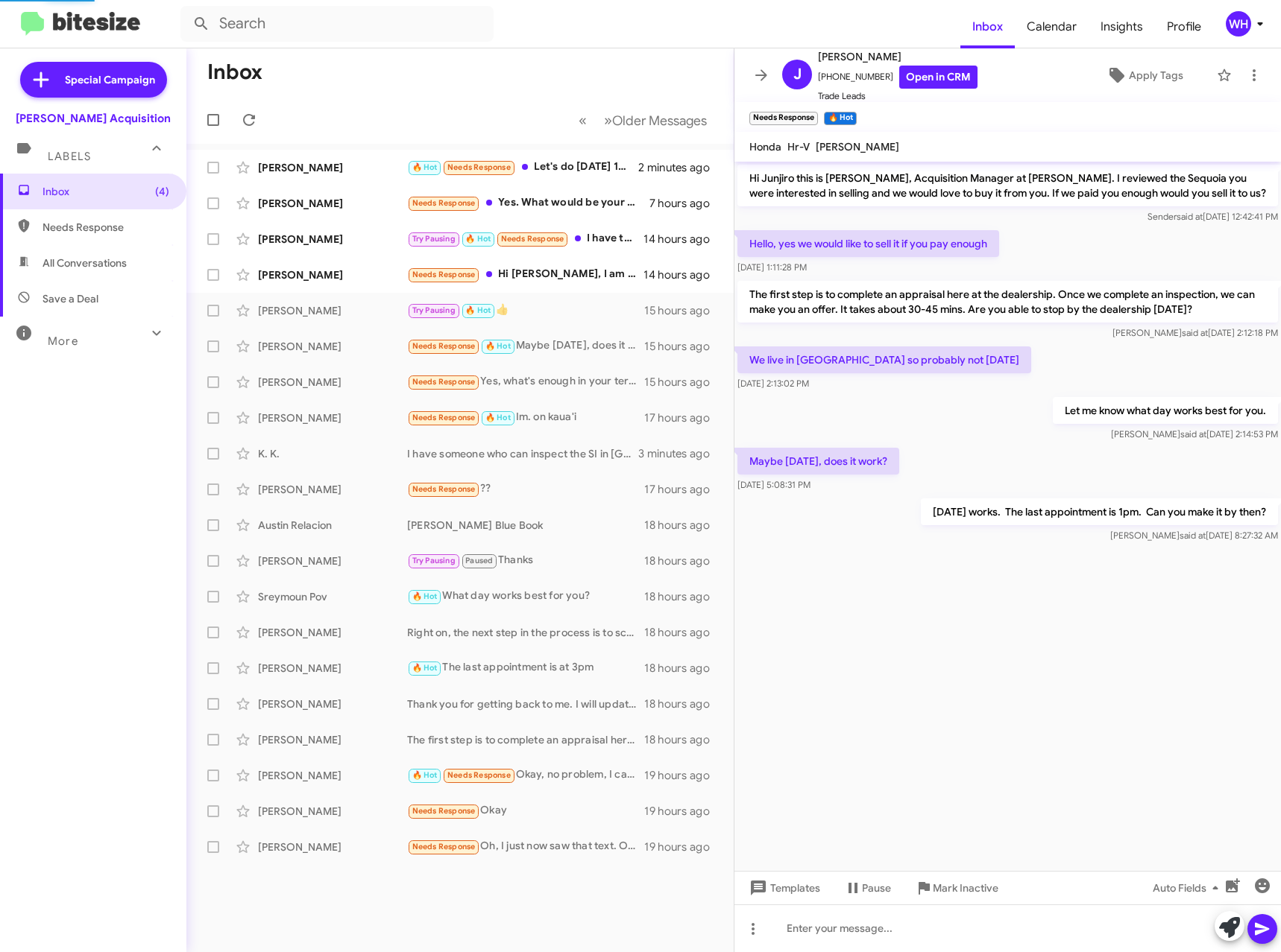
scroll to position [512, 0]
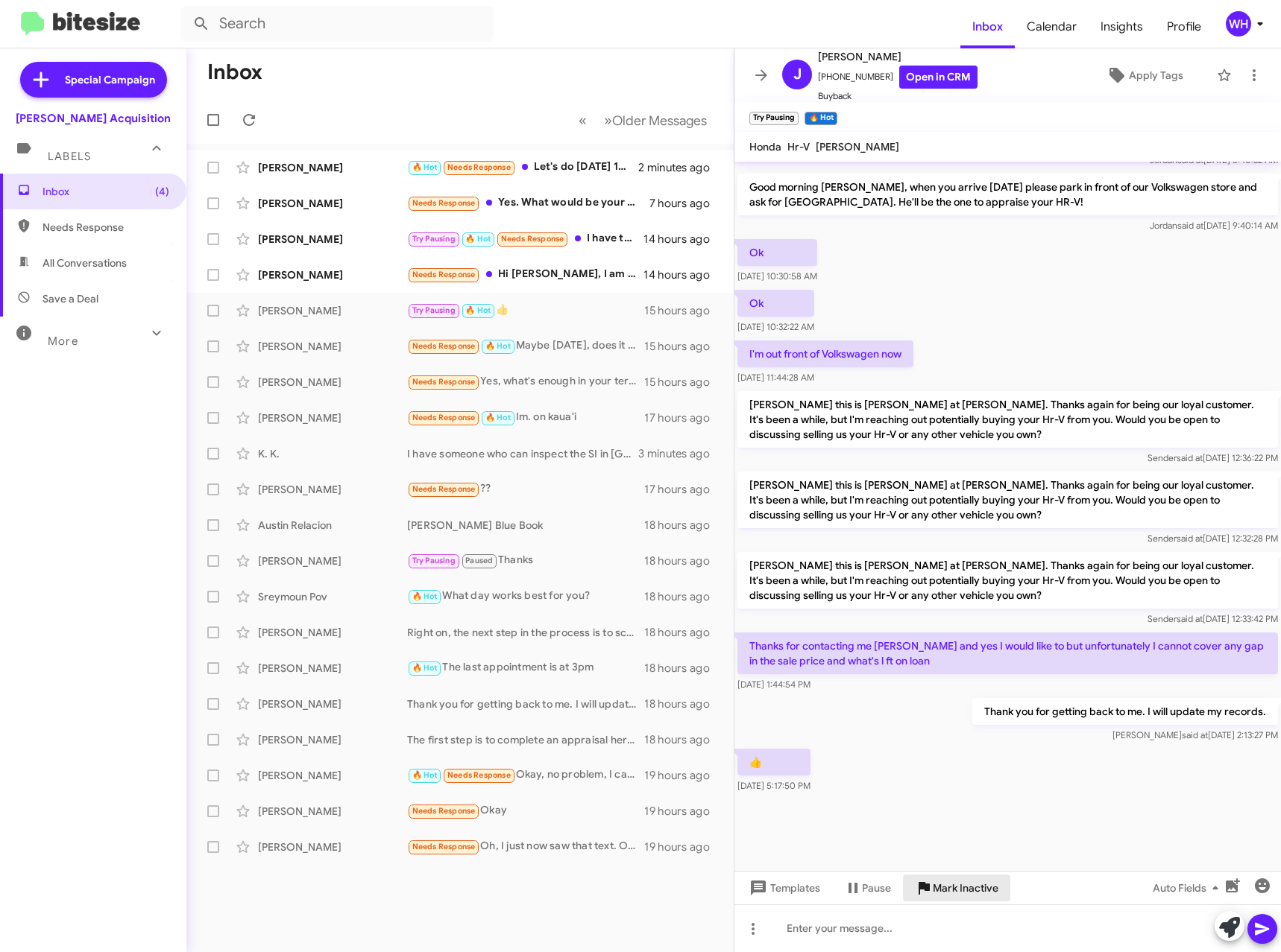
click at [974, 894] on span "Mark Inactive" at bounding box center [965, 888] width 66 height 27
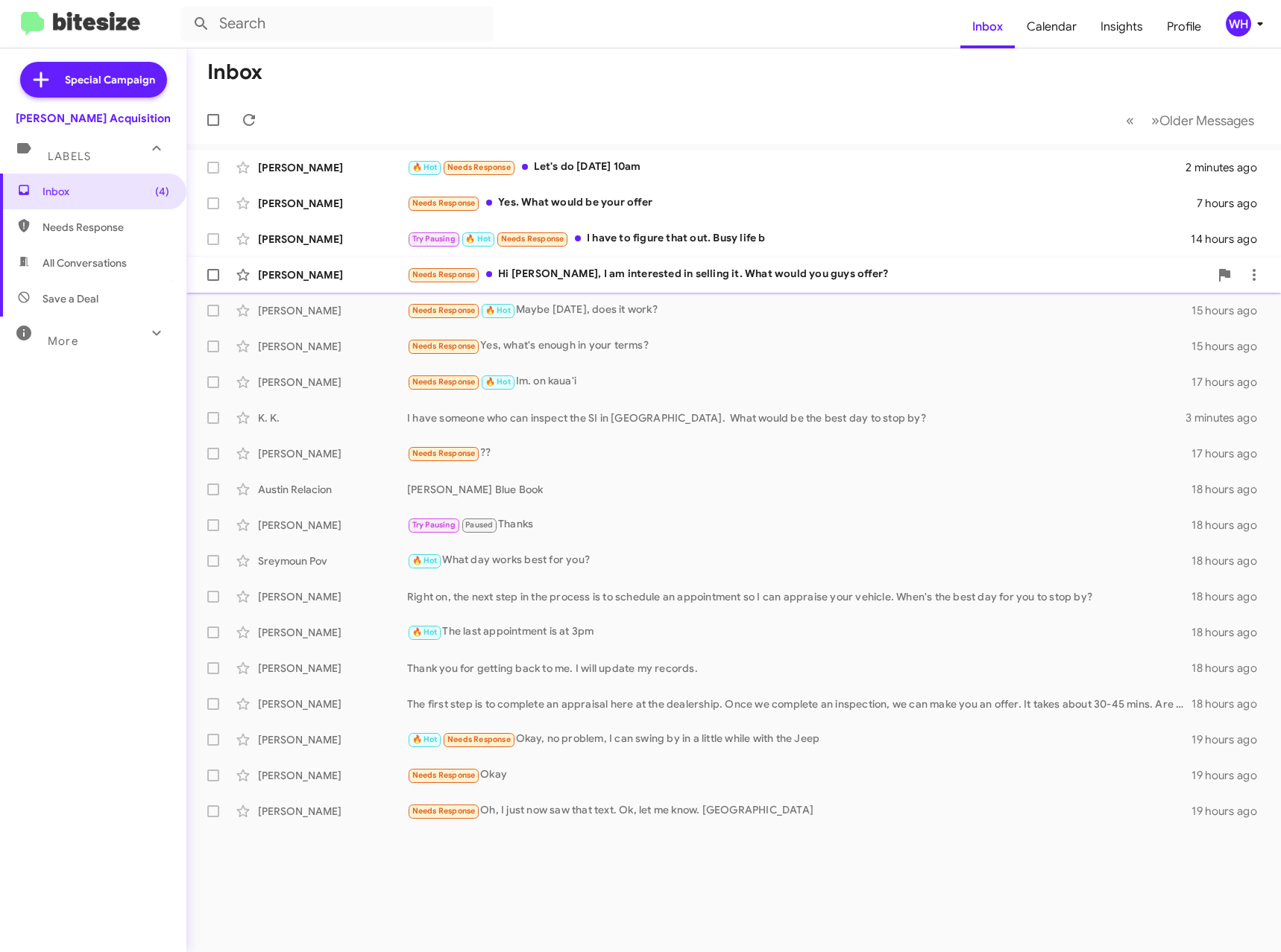
click at [297, 281] on div "[PERSON_NAME]" at bounding box center [333, 275] width 149 height 15
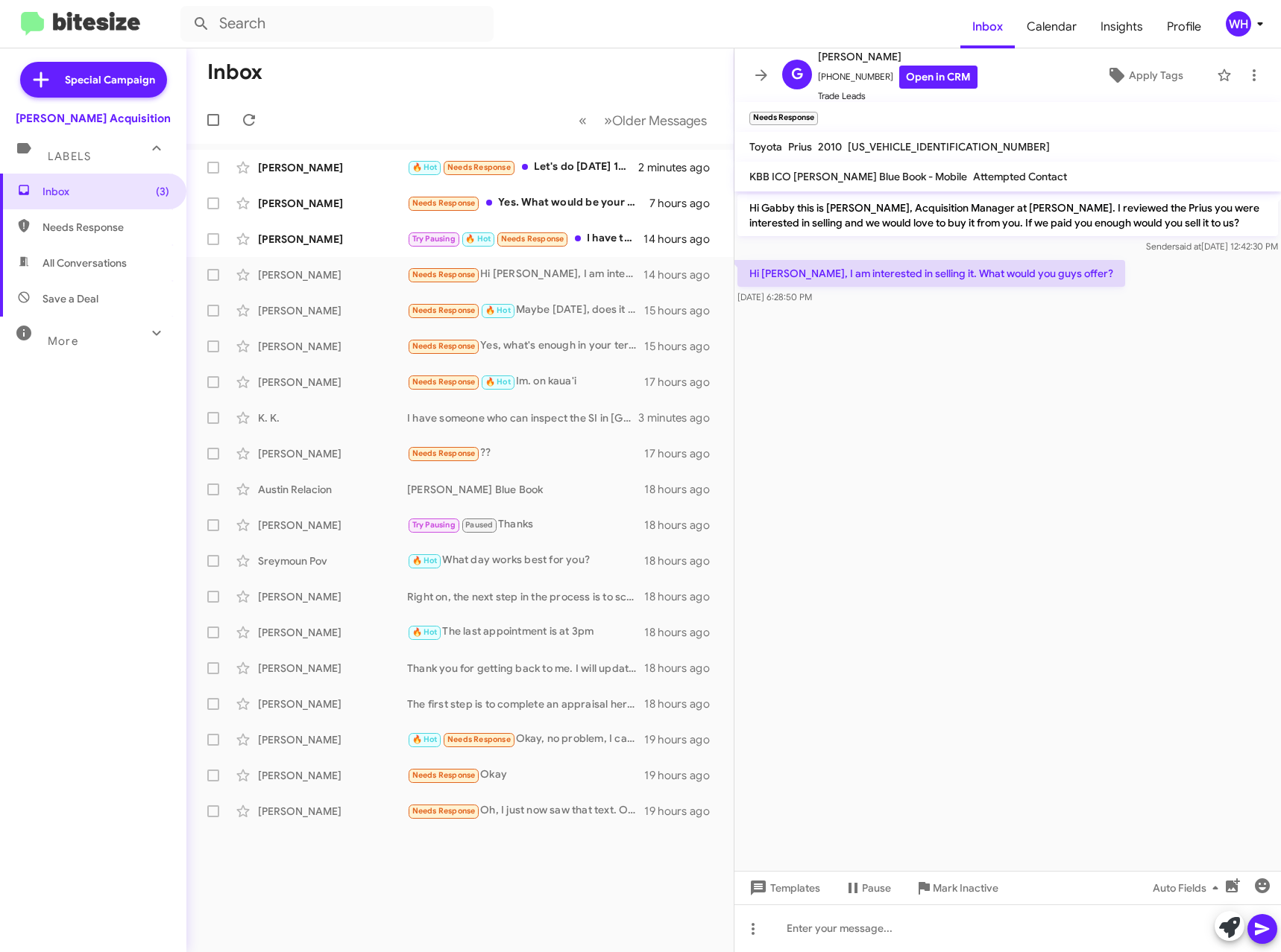
click at [753, 904] on div "Change message mode" at bounding box center [753, 904] width 0 height 0
click at [793, 881] on span "Templates" at bounding box center [783, 888] width 74 height 27
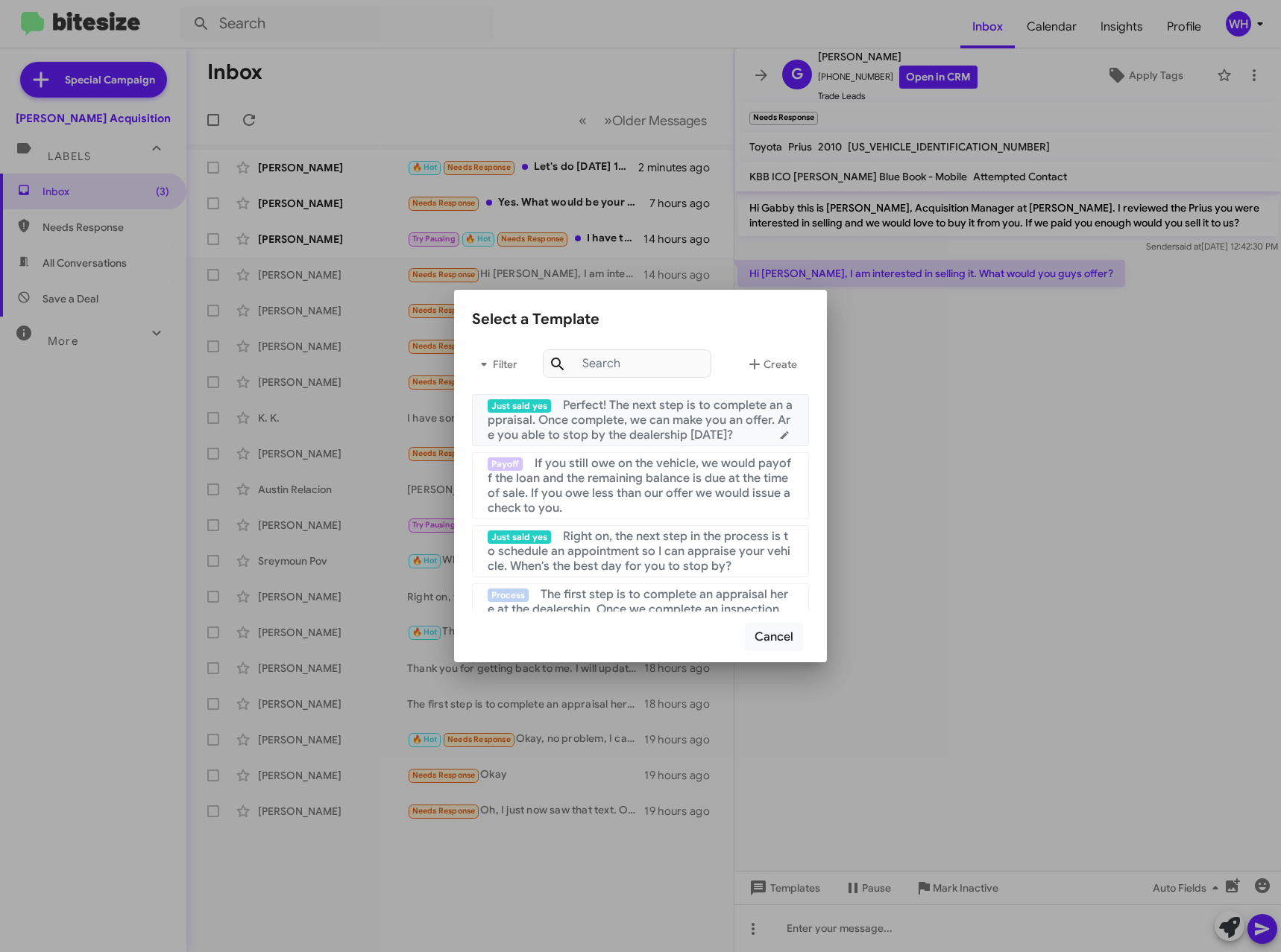
click at [691, 427] on span "Perfect! The next step is to complete an appraisal. Once complete, we can make …" at bounding box center [640, 420] width 305 height 45
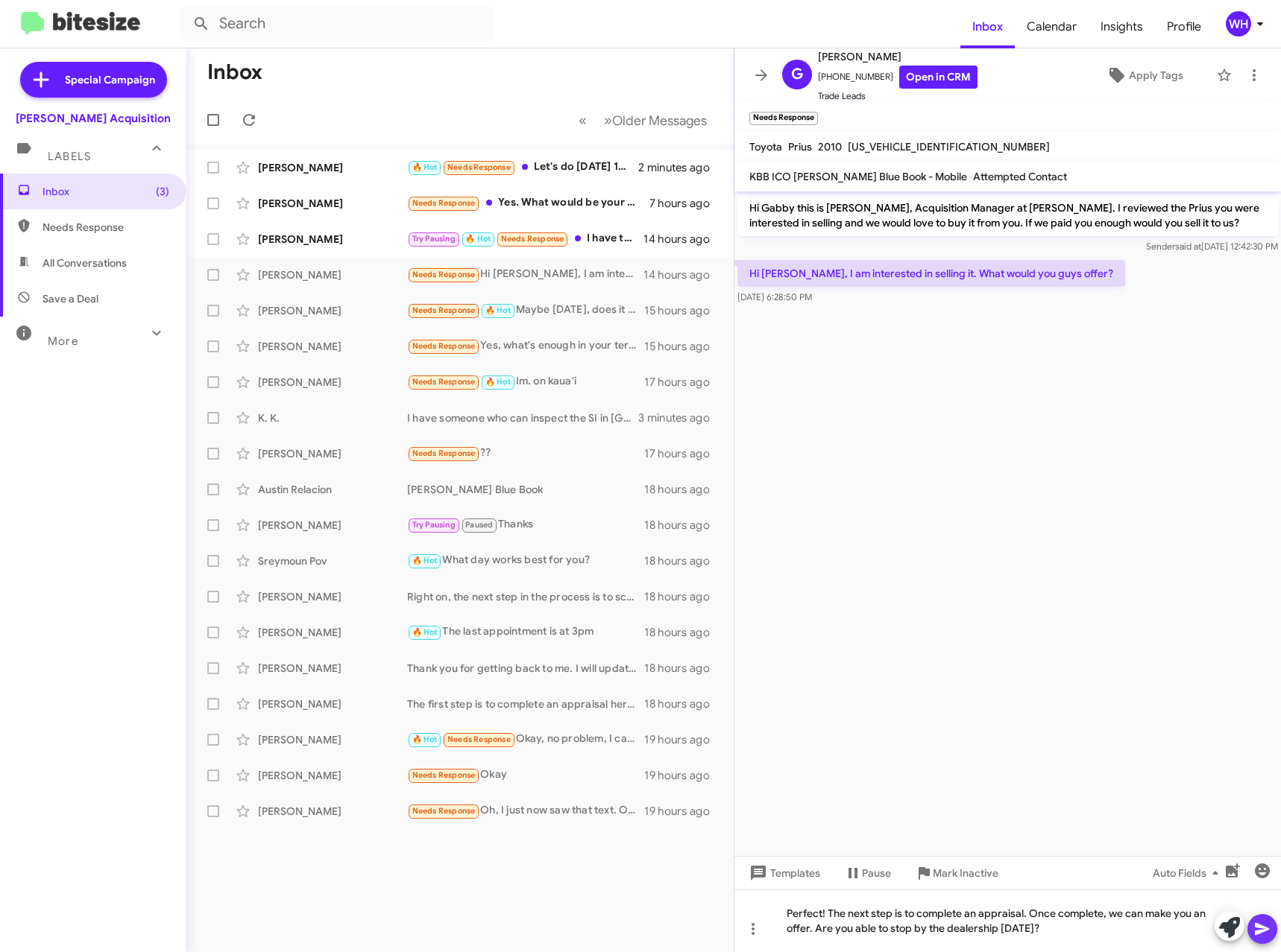
click at [1251, 930] on button at bounding box center [1262, 928] width 30 height 30
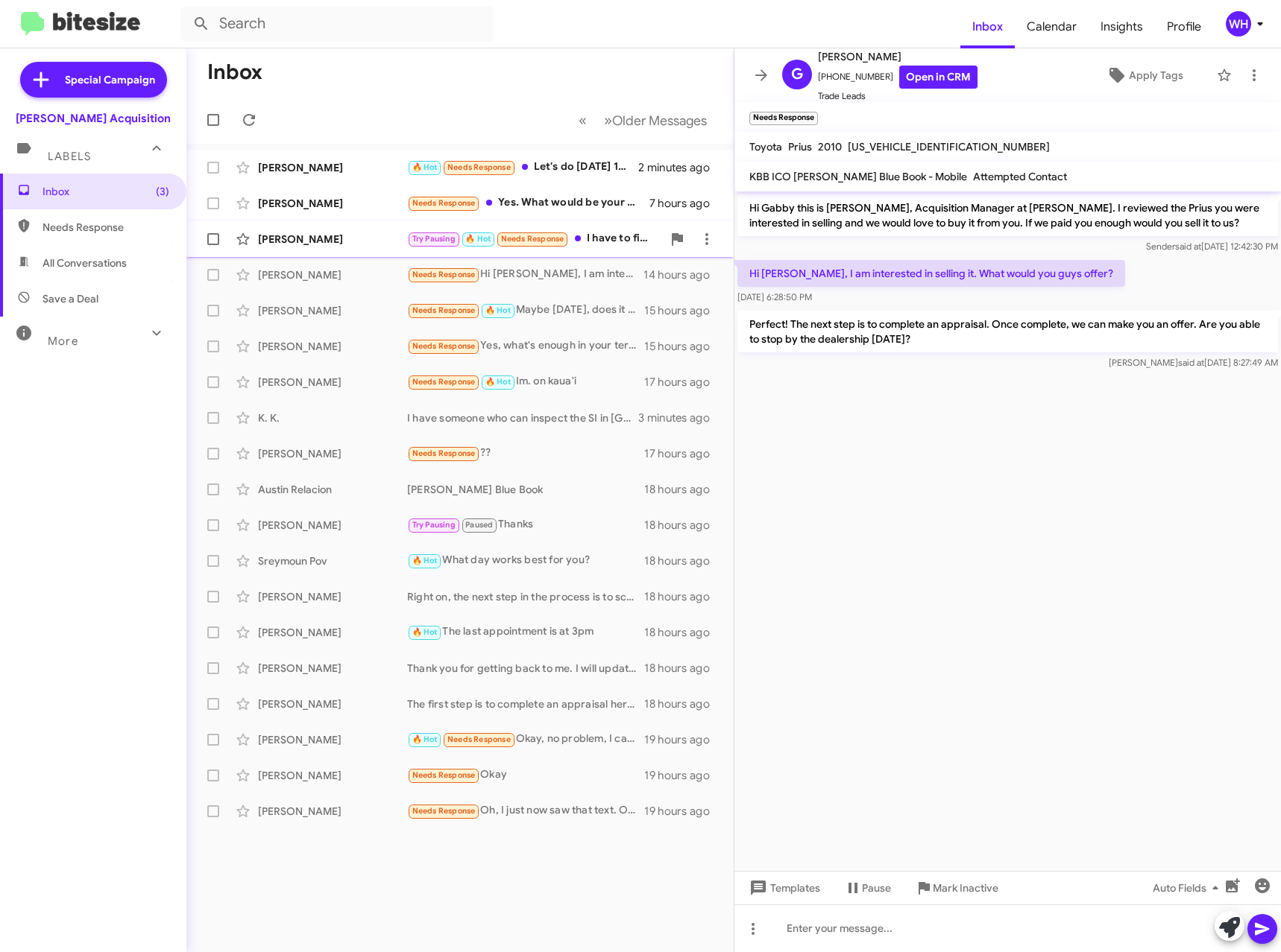
click at [322, 242] on div "[PERSON_NAME]" at bounding box center [333, 239] width 149 height 15
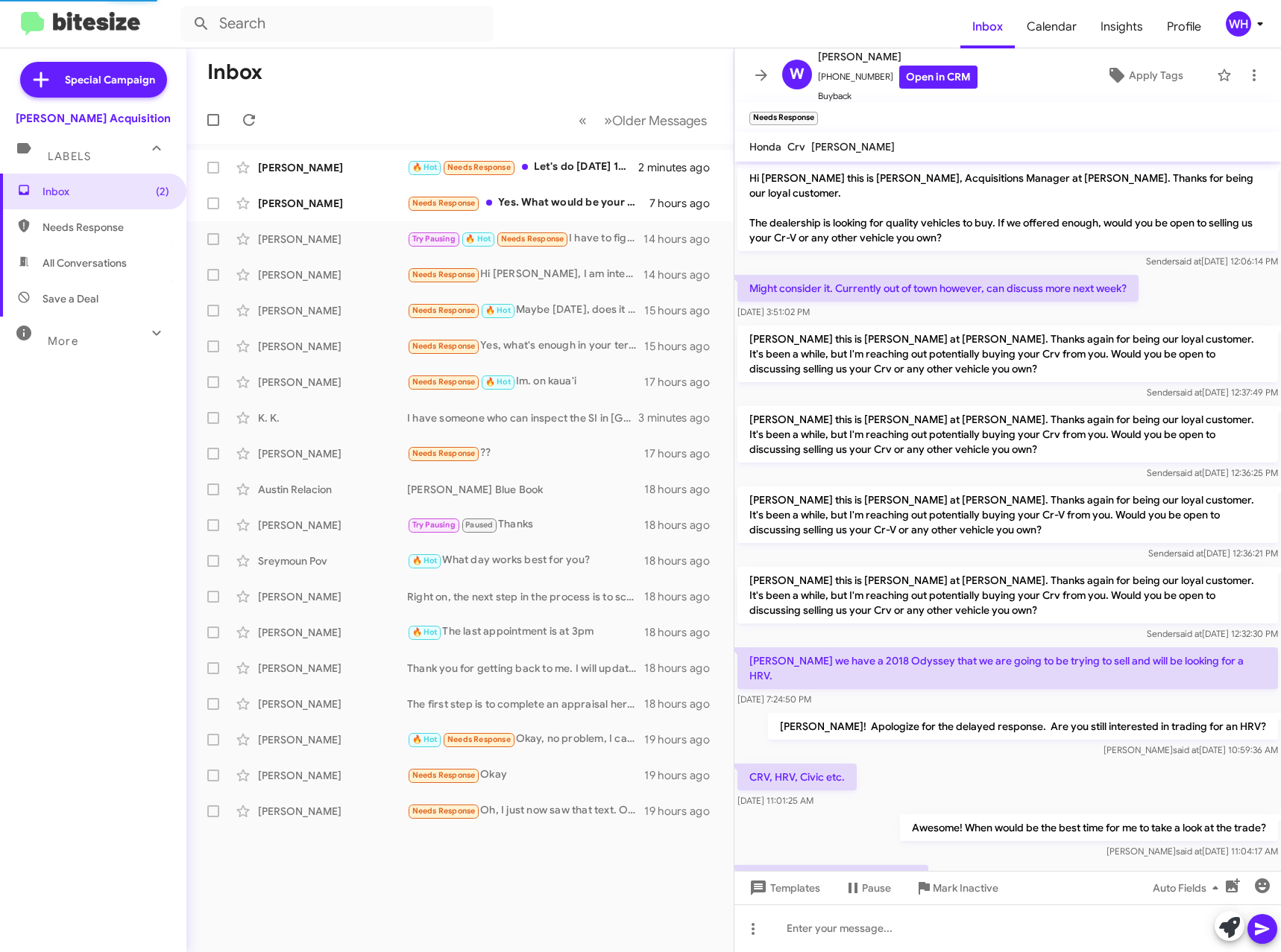
scroll to position [53, 0]
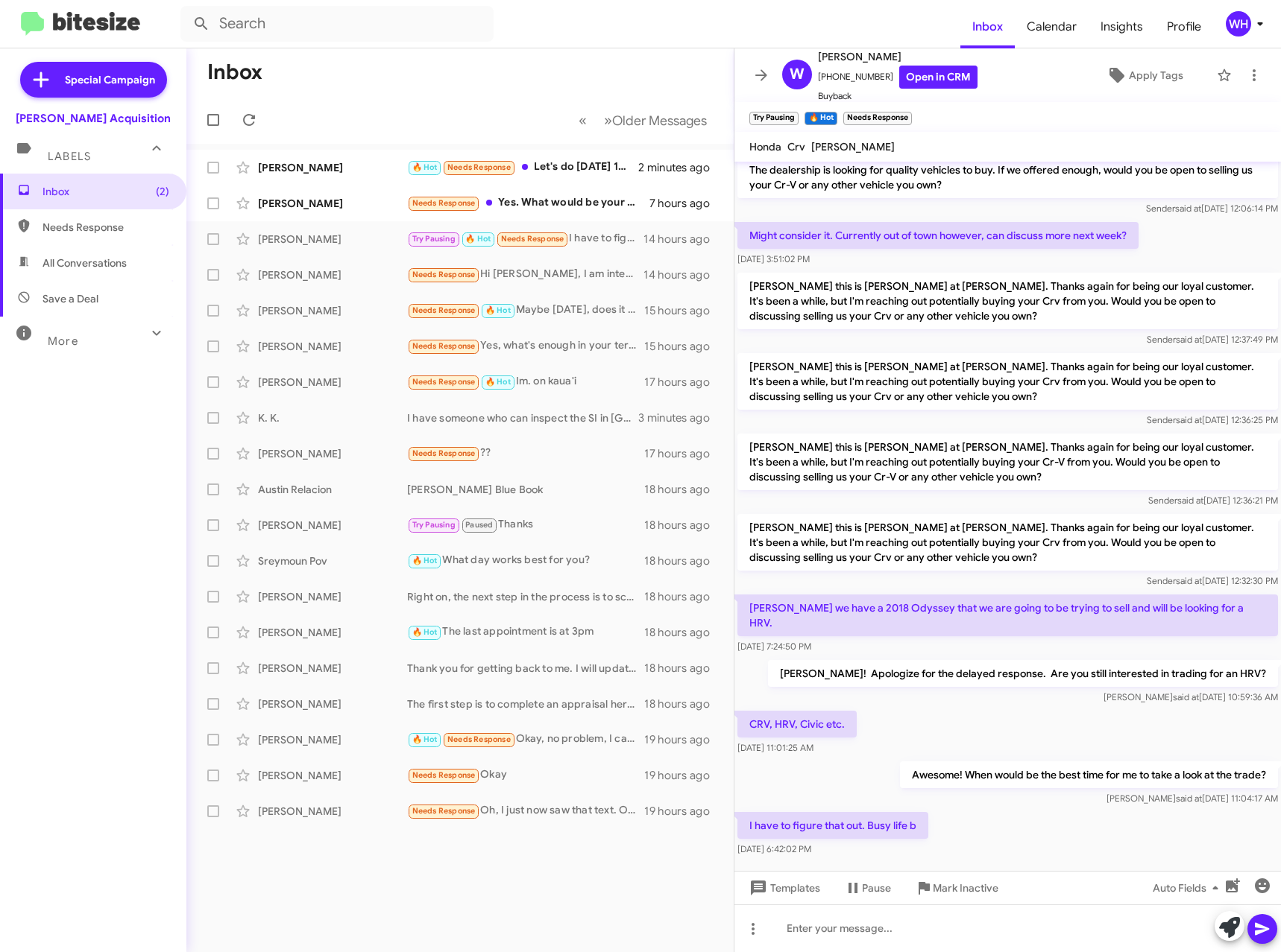
click at [1067, 809] on div "I have to figure that out. Busy life b [DATE] 6:42:02 PM" at bounding box center [1008, 834] width 547 height 50
click at [811, 884] on span "Templates" at bounding box center [783, 888] width 74 height 27
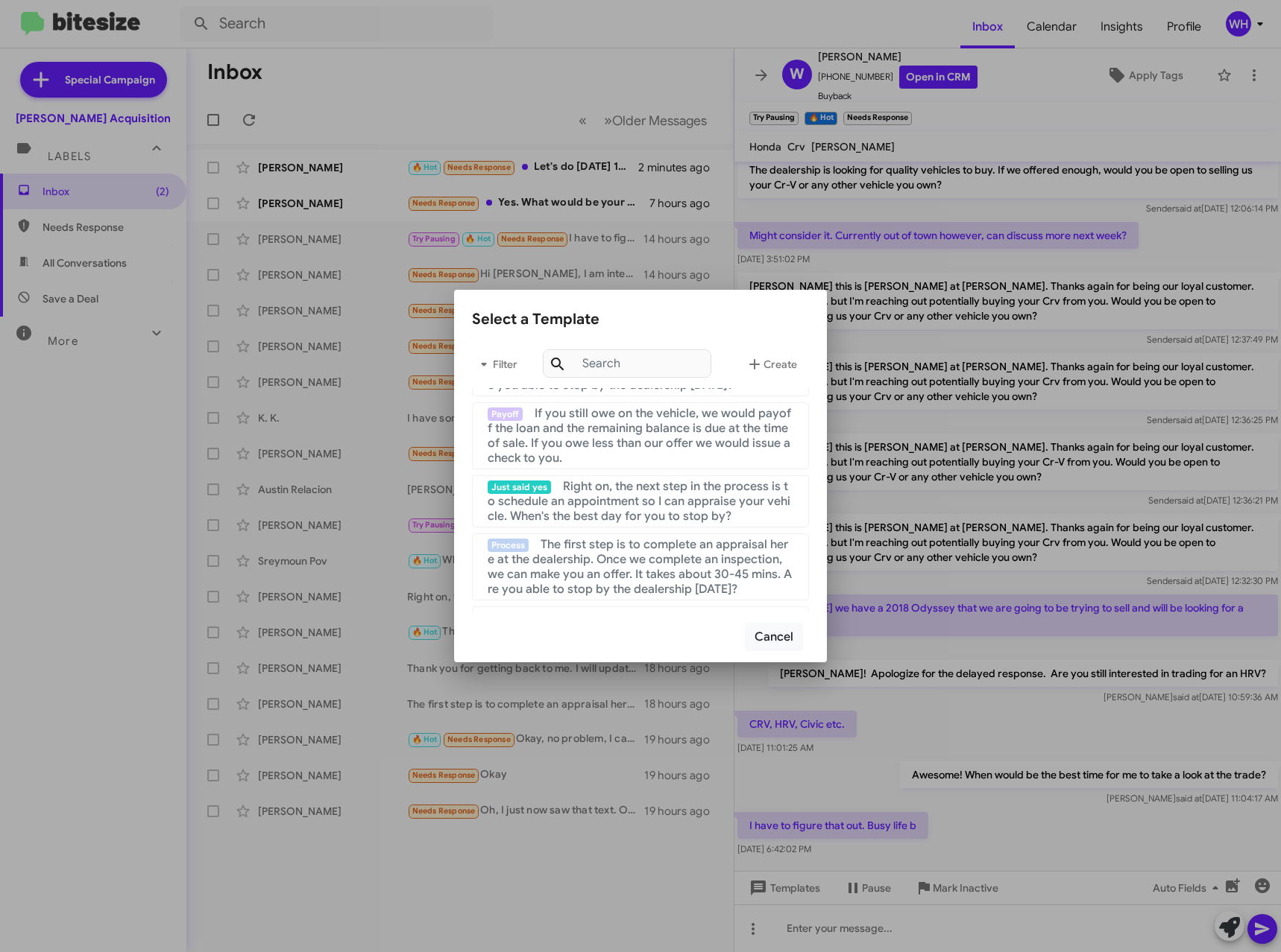
scroll to position [0, 0]
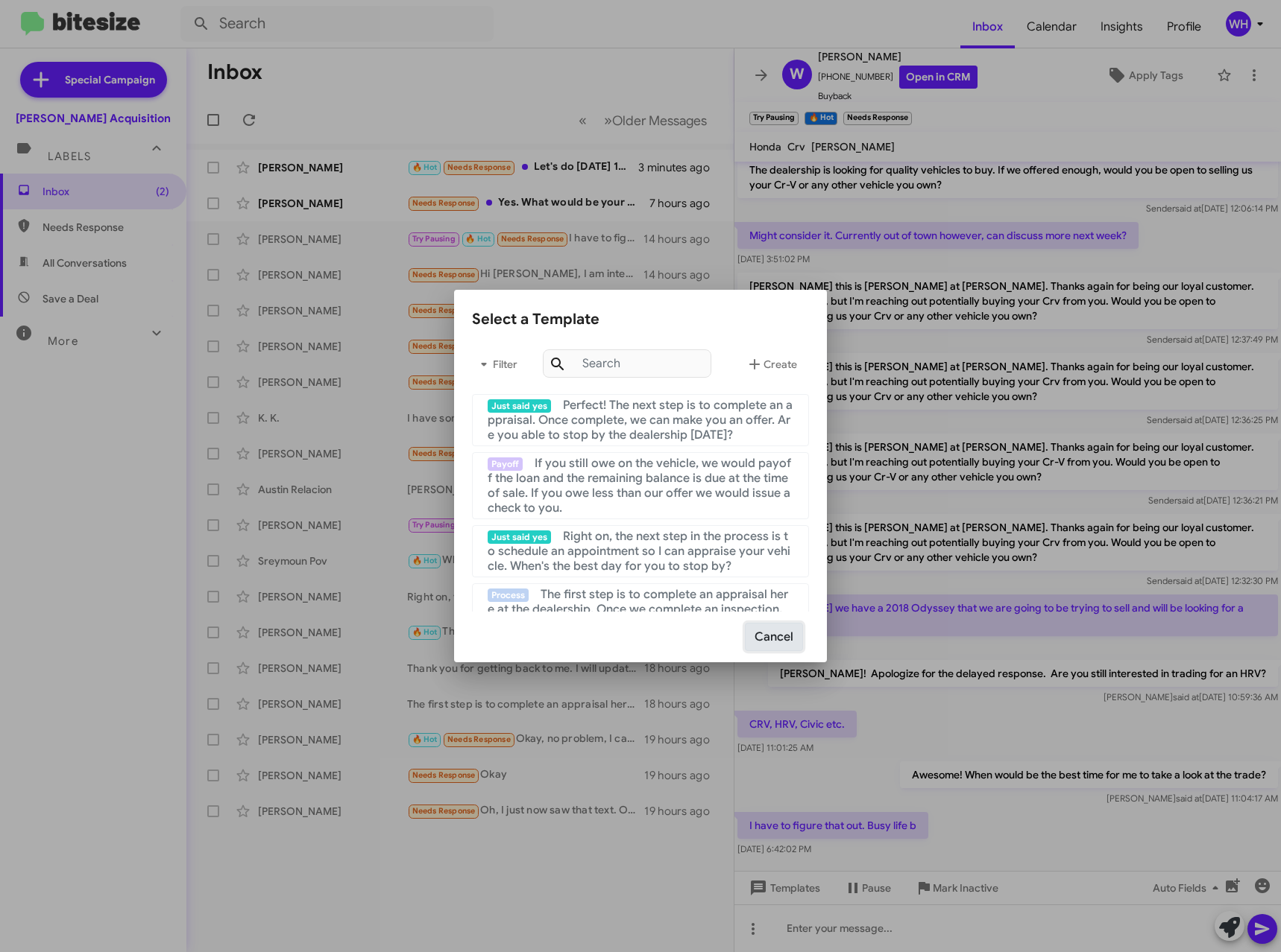
click at [777, 641] on button "Cancel" at bounding box center [774, 637] width 58 height 28
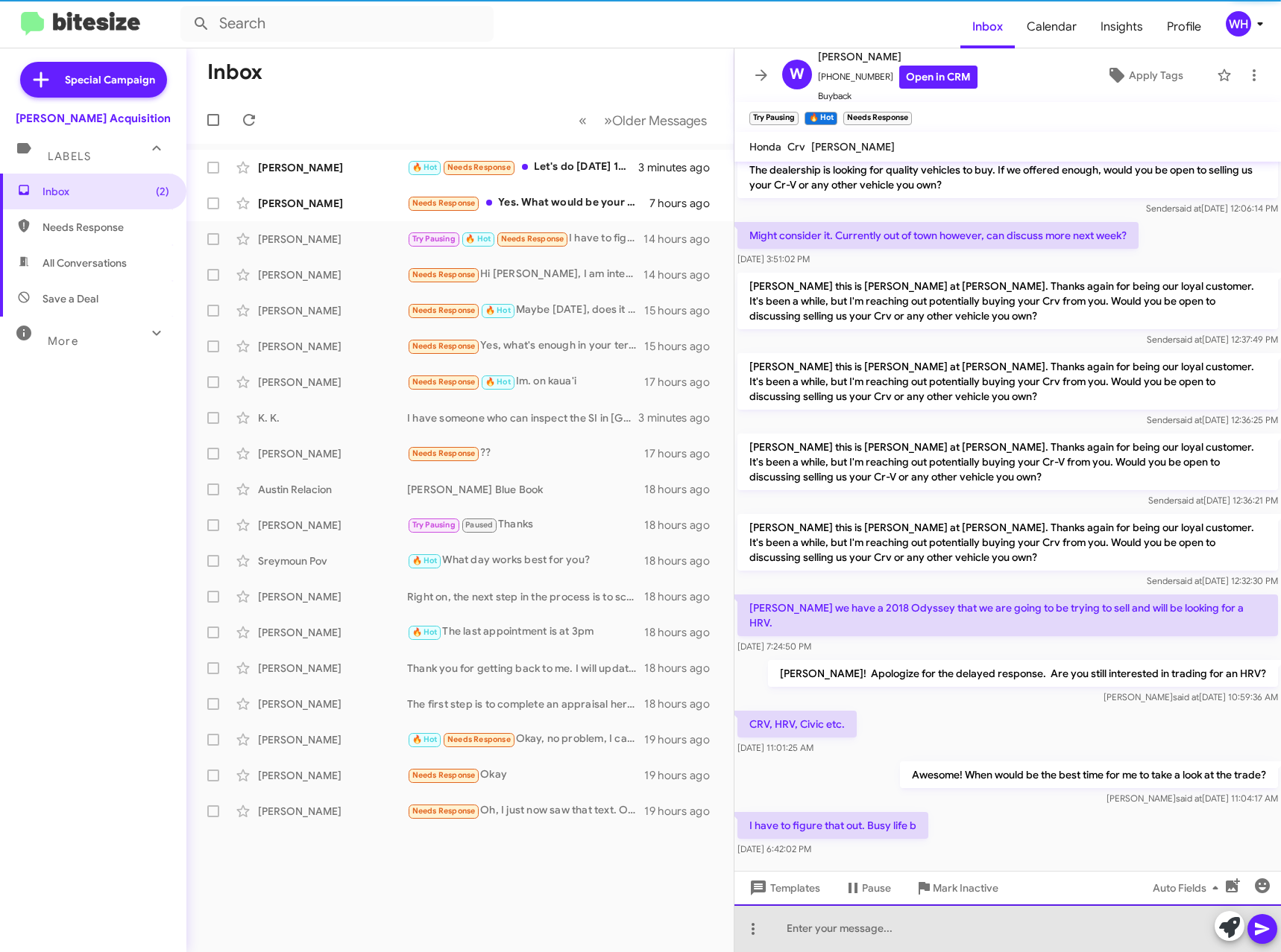
click at [858, 931] on div at bounding box center [1008, 928] width 547 height 48
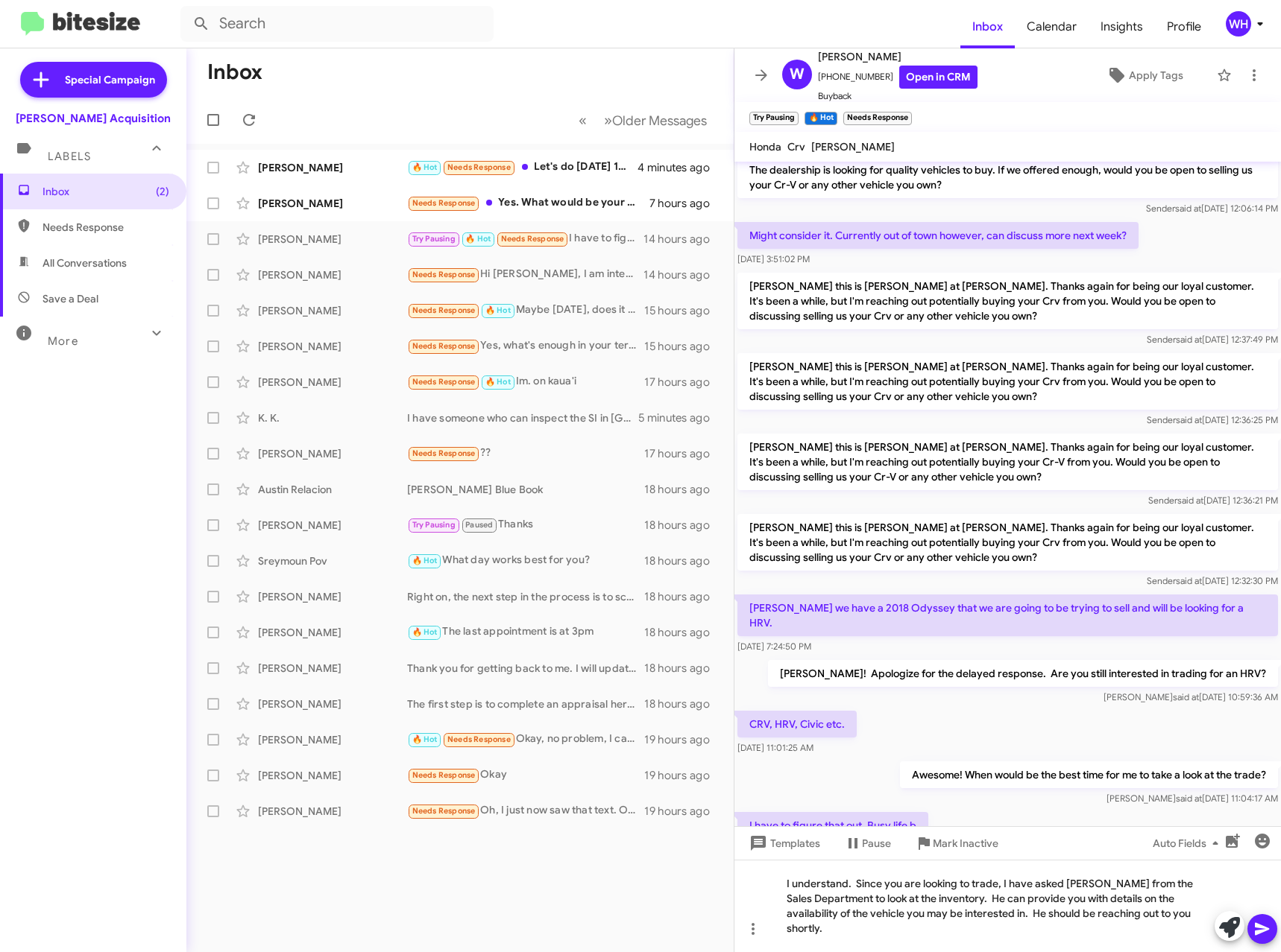
click at [1270, 939] on span at bounding box center [1262, 928] width 18 height 30
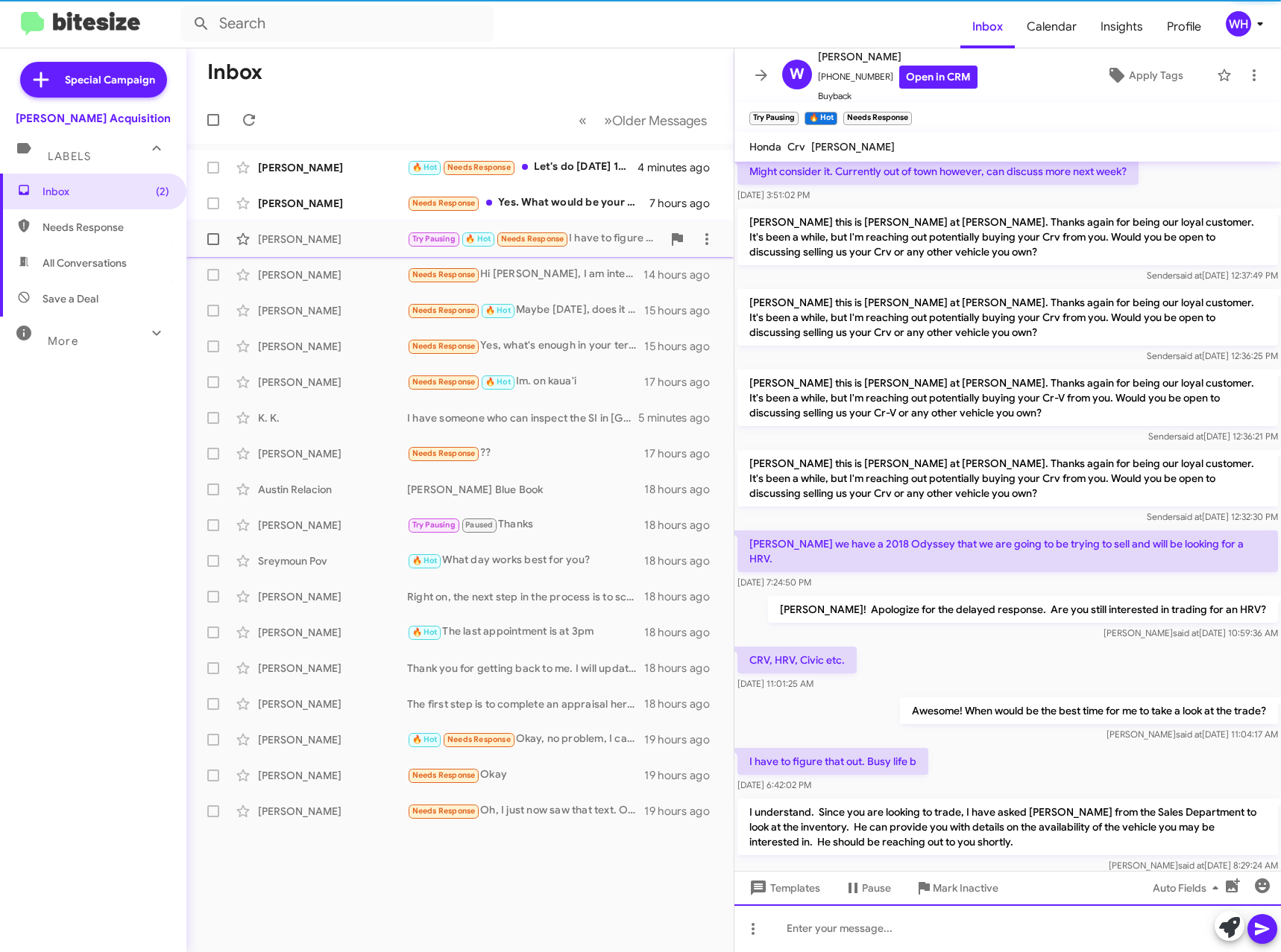
scroll to position [137, 0]
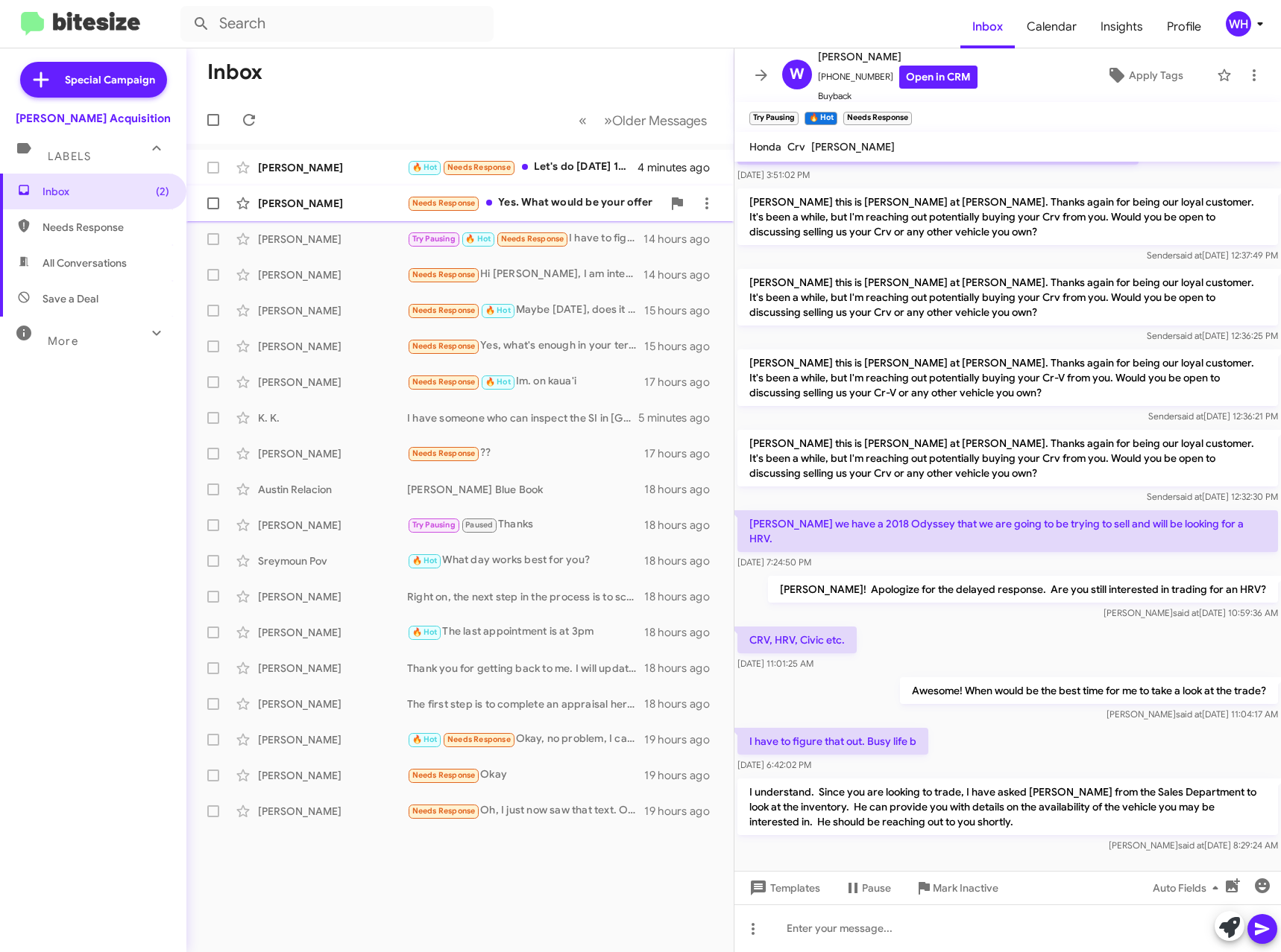
click at [326, 207] on div "[PERSON_NAME]" at bounding box center [333, 204] width 149 height 15
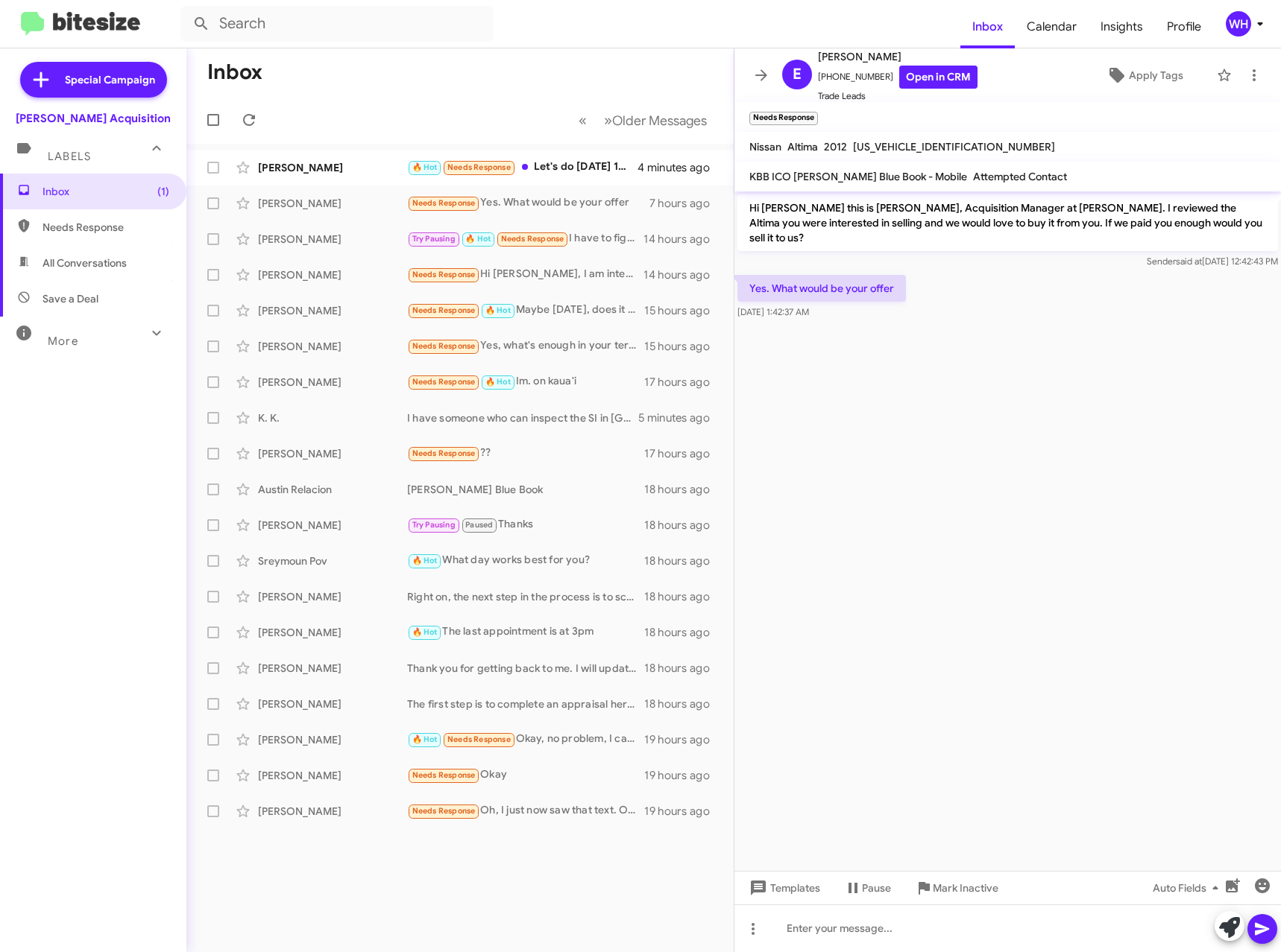
drag, startPoint x: 800, startPoint y: 902, endPoint x: 810, endPoint y: 871, distance: 32.6
click at [801, 902] on div "Templates Pause Mark Inactive Auto Fields" at bounding box center [1008, 887] width 547 height 33
click at [806, 889] on span "Templates" at bounding box center [783, 888] width 74 height 27
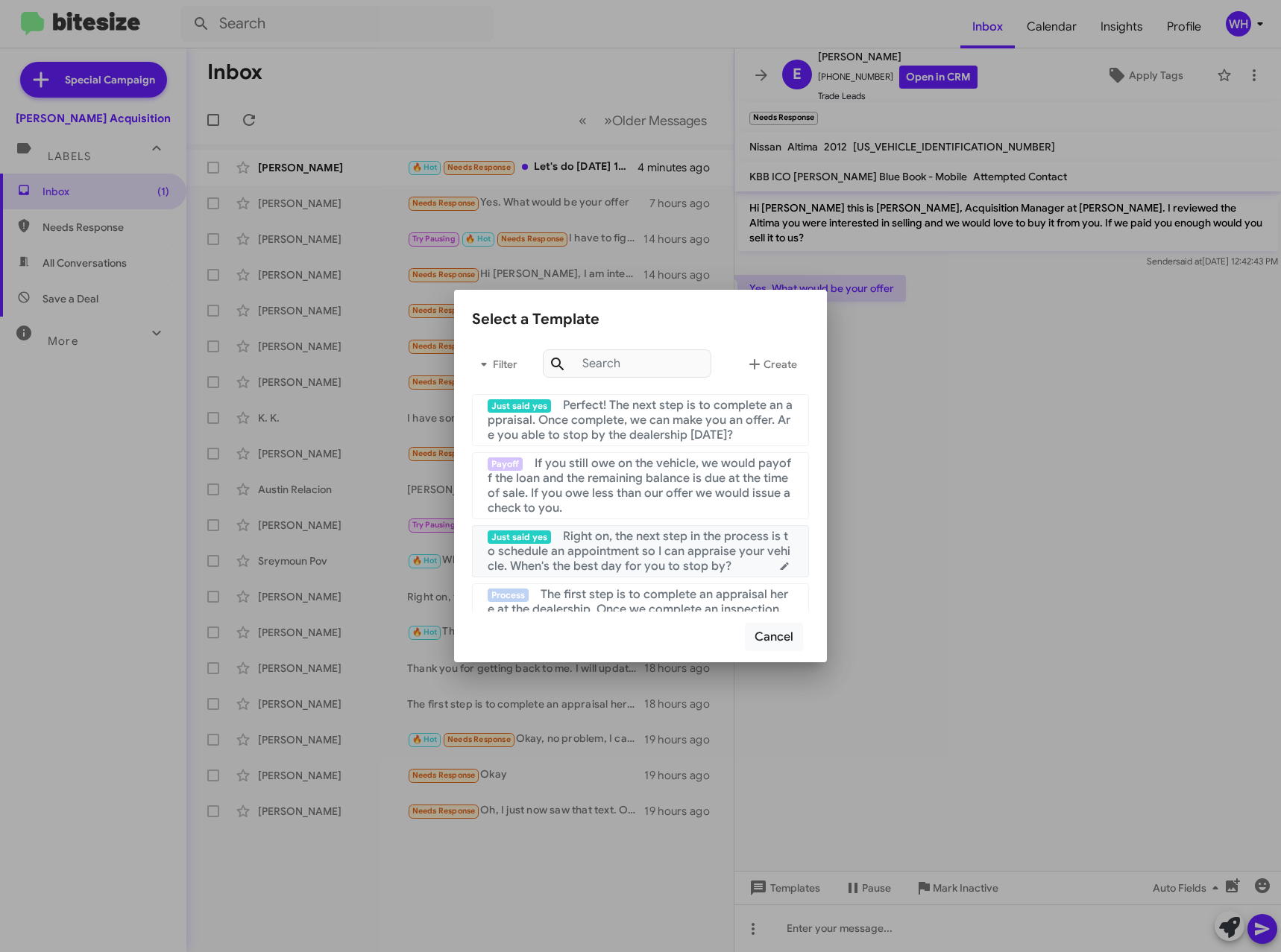
scroll to position [75, 0]
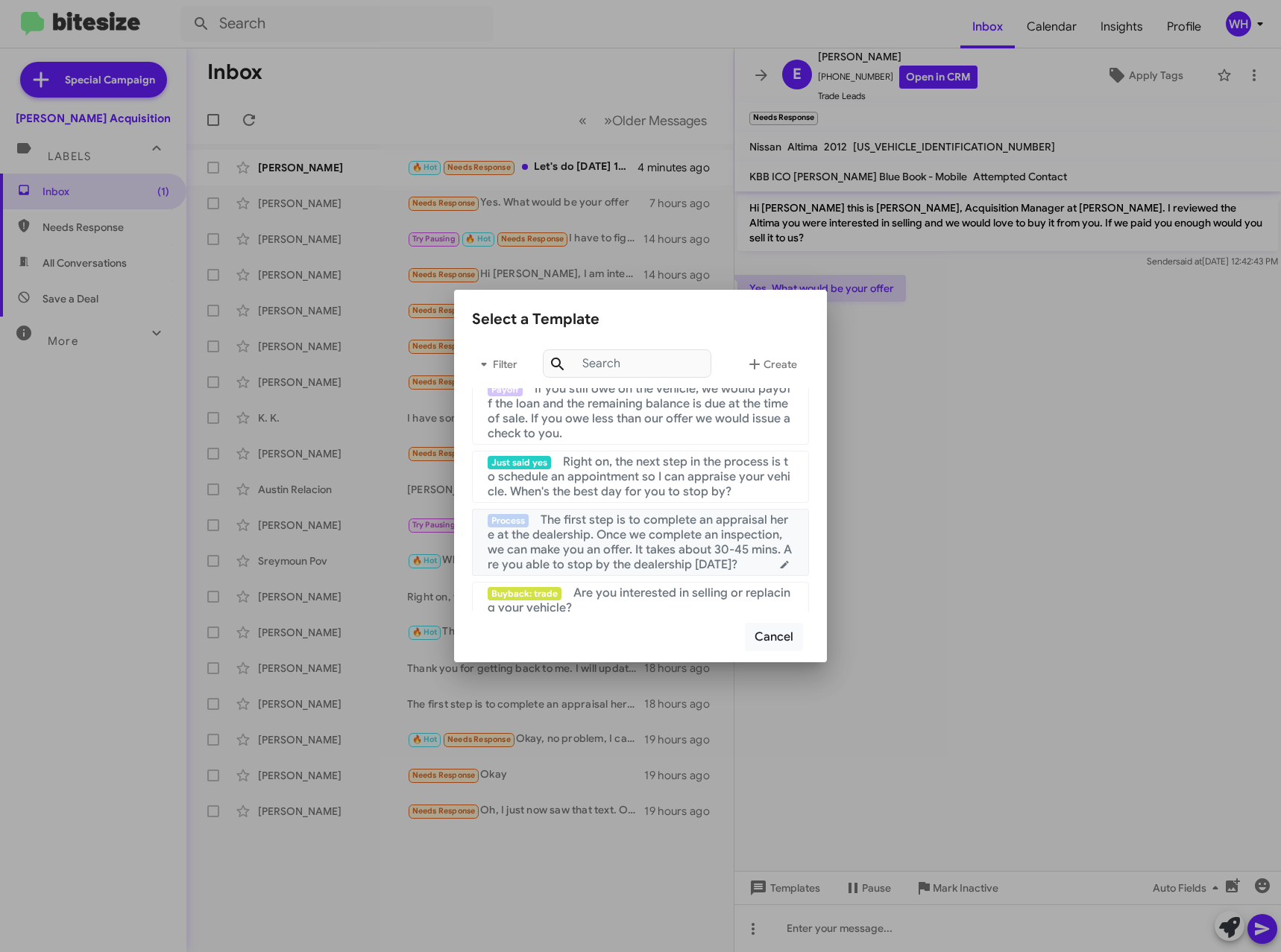
click at [599, 524] on span "The first step is to complete an appraisal here at the dealership. Once we comp…" at bounding box center [639, 542] width 304 height 60
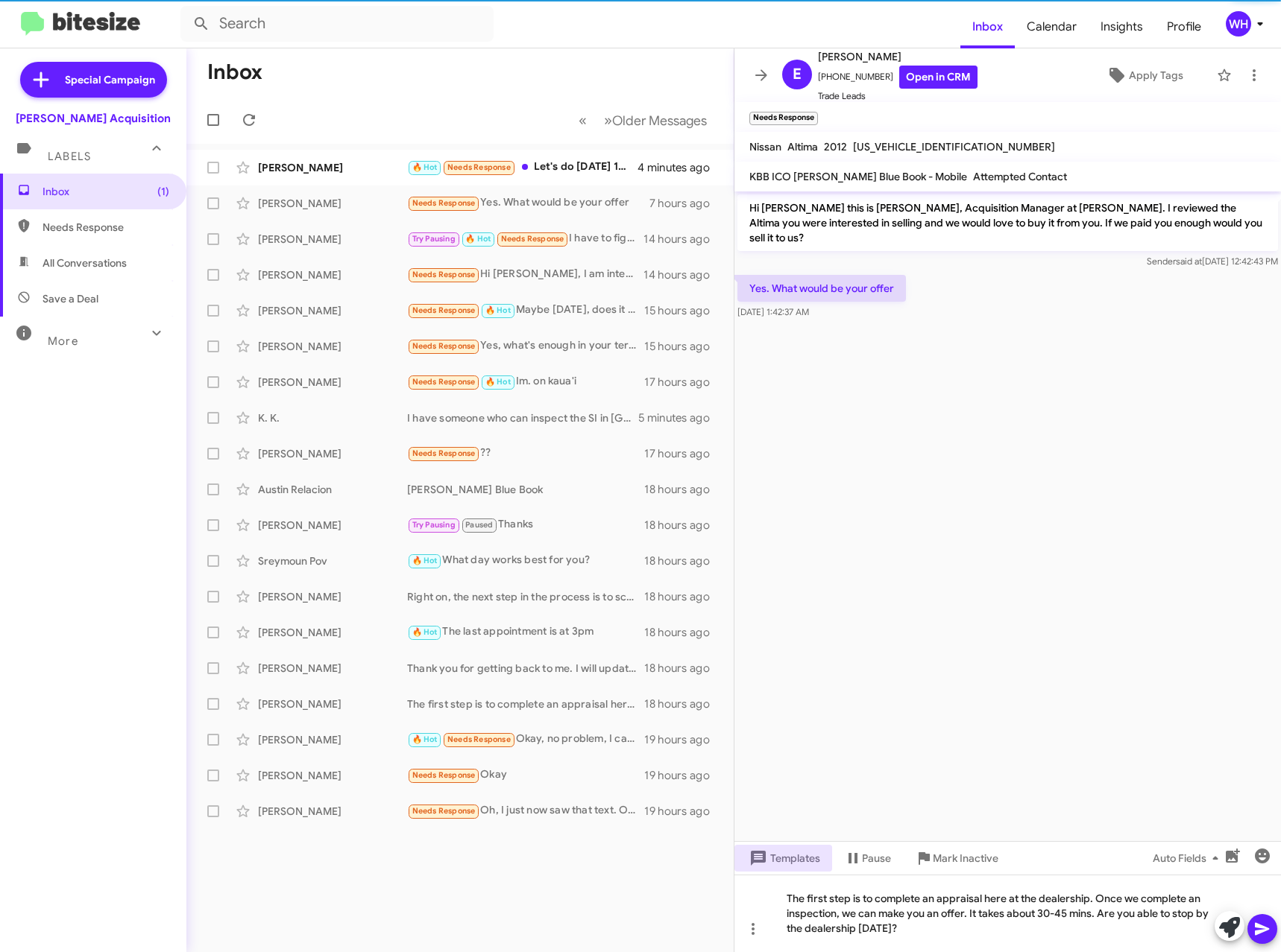
click at [1262, 924] on icon at bounding box center [1262, 929] width 18 height 18
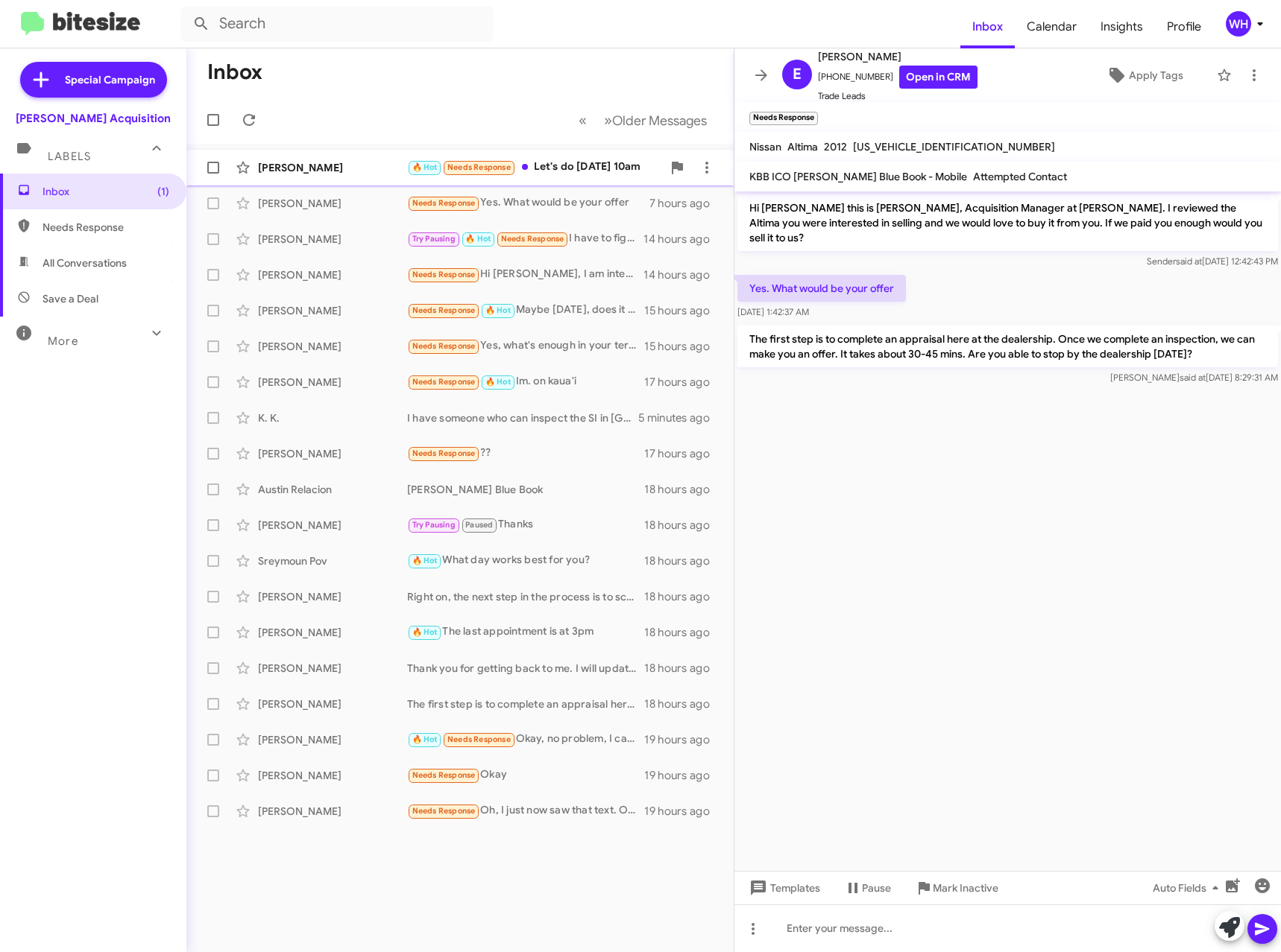
click at [293, 171] on div "[PERSON_NAME]" at bounding box center [333, 168] width 149 height 15
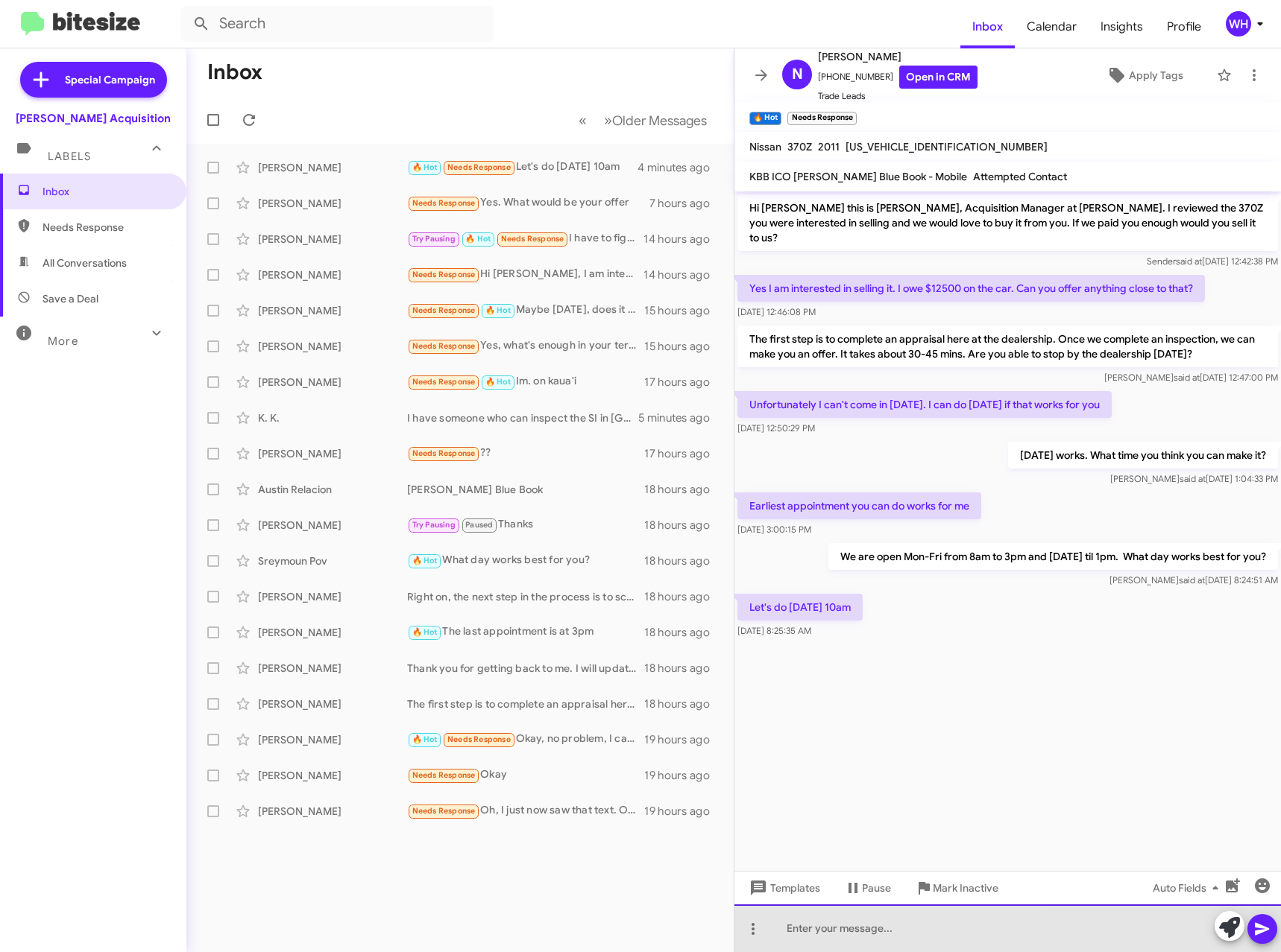
drag, startPoint x: 879, startPoint y: 931, endPoint x: 887, endPoint y: 926, distance: 9.4
click at [879, 929] on div at bounding box center [1008, 928] width 547 height 48
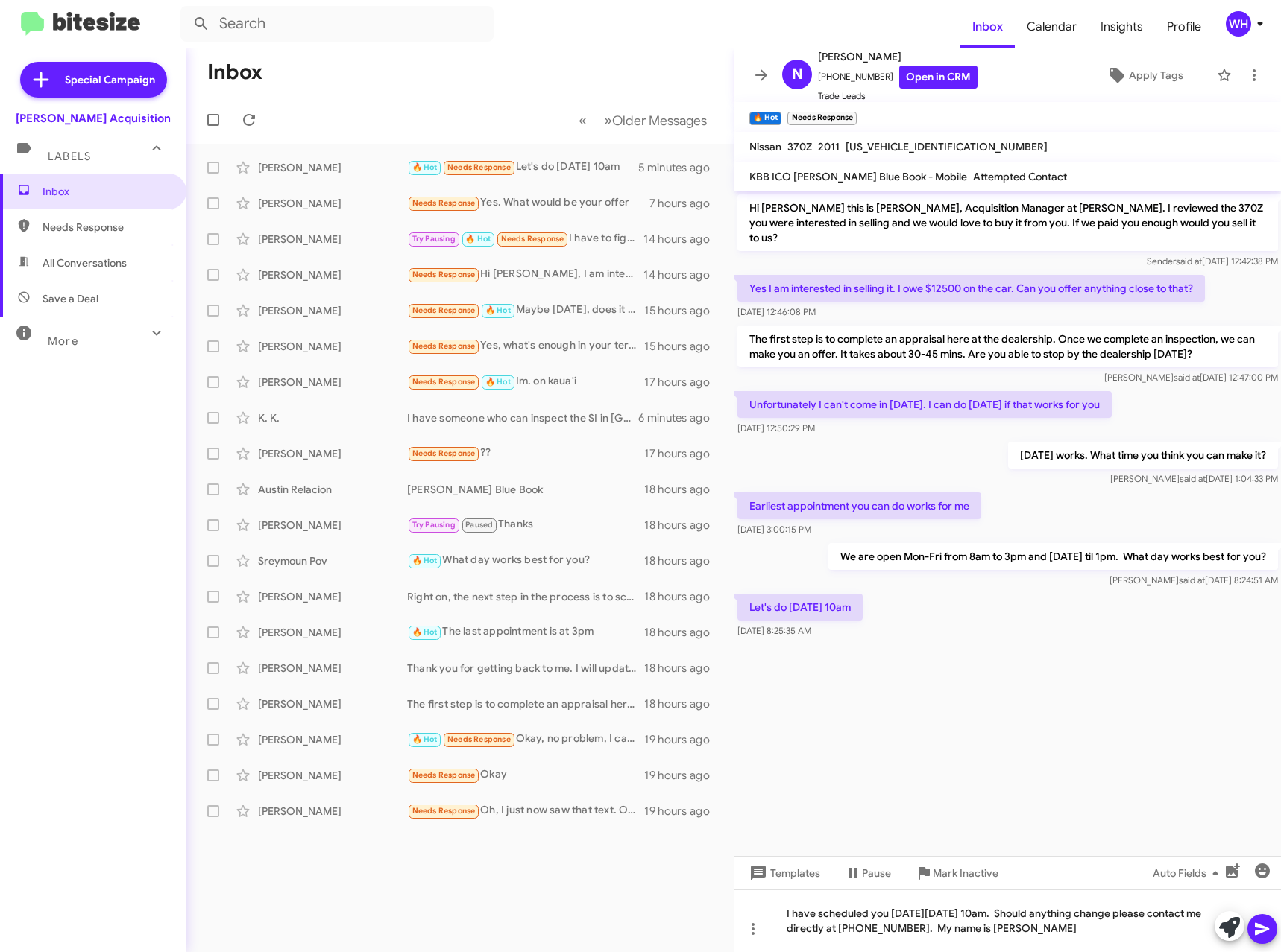
click at [1264, 931] on icon at bounding box center [1261, 930] width 14 height 13
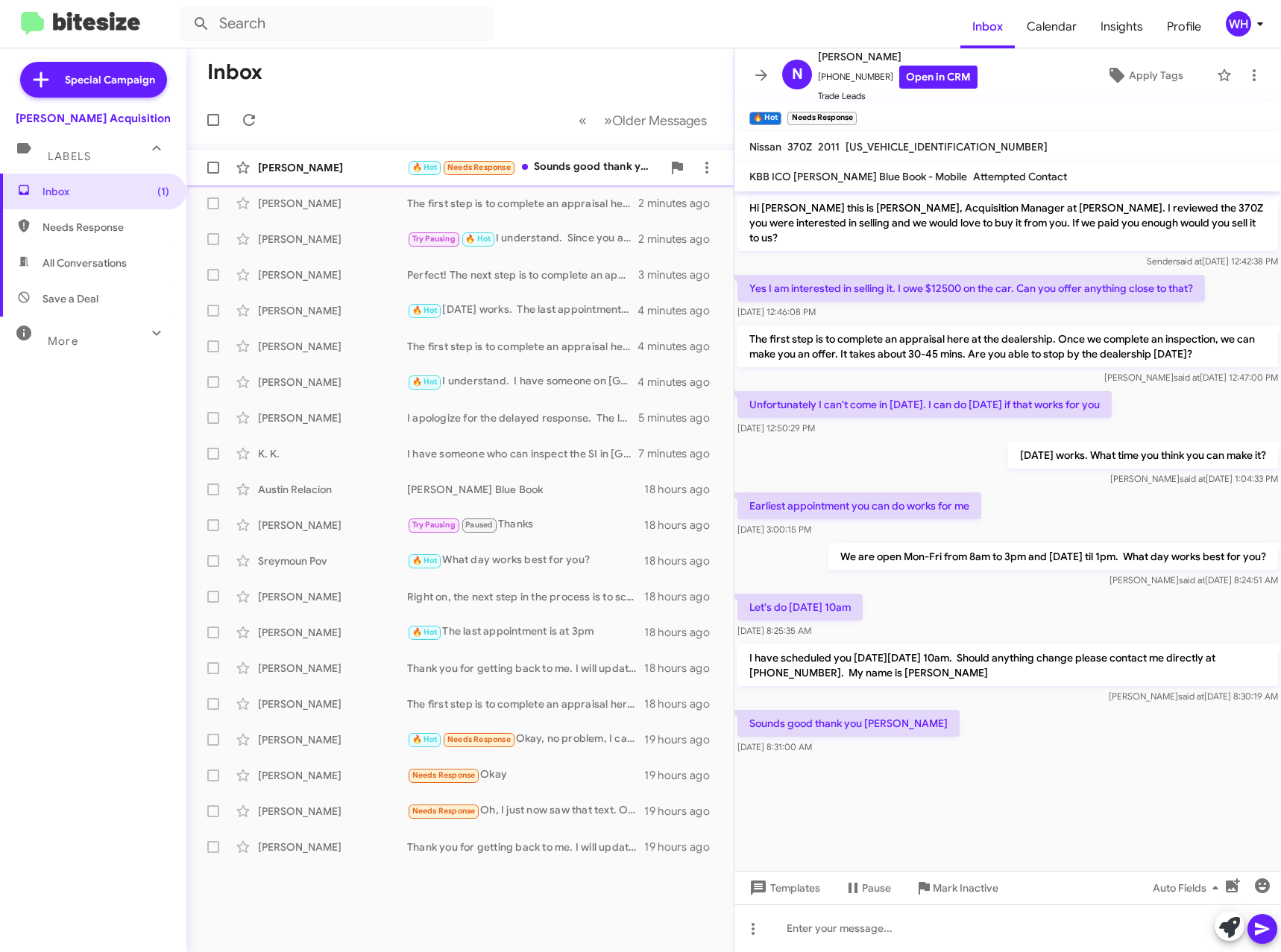
click at [287, 169] on div "[PERSON_NAME]" at bounding box center [333, 168] width 149 height 15
